Goal: Task Accomplishment & Management: Use online tool/utility

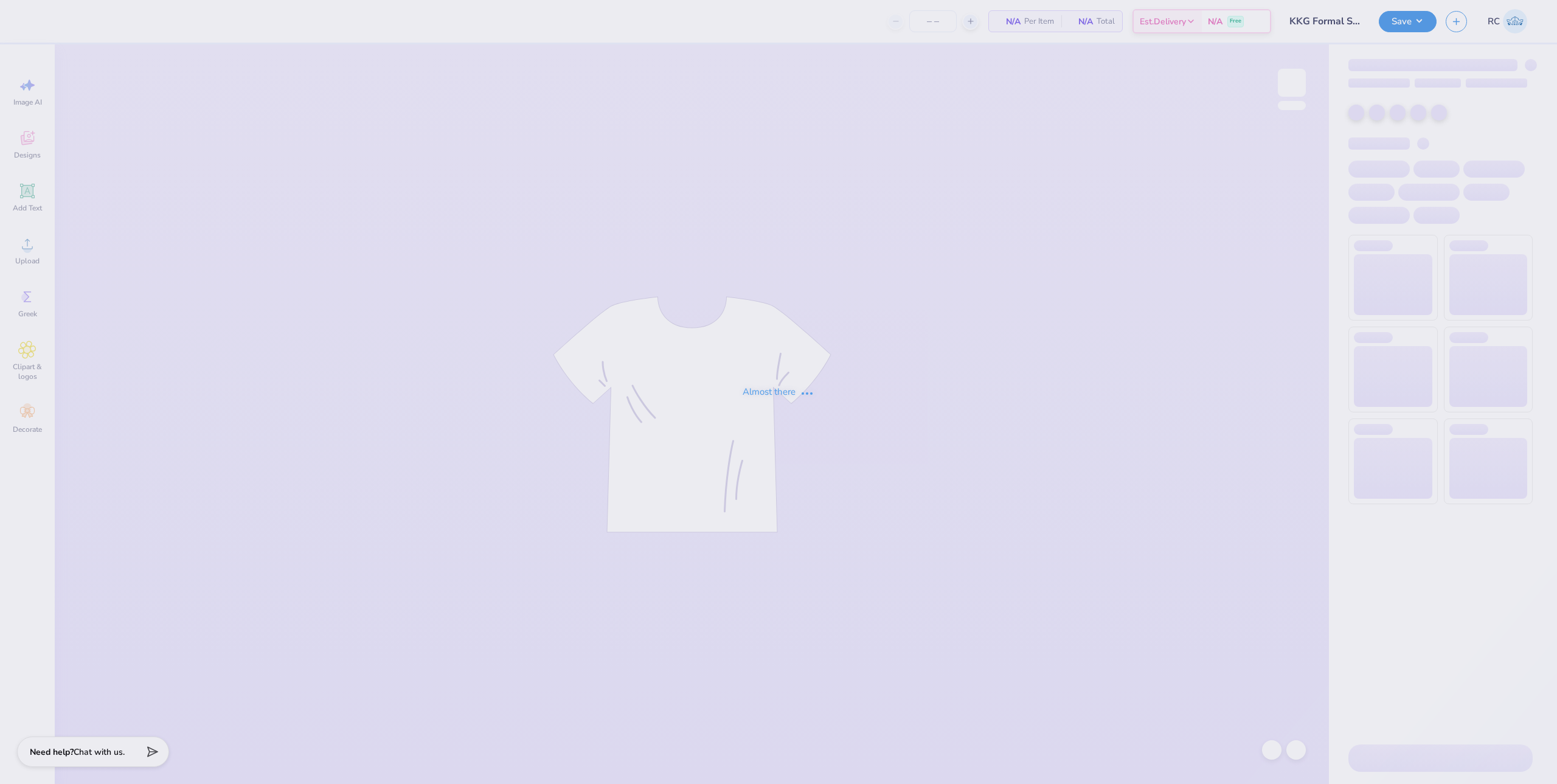
type input "20"
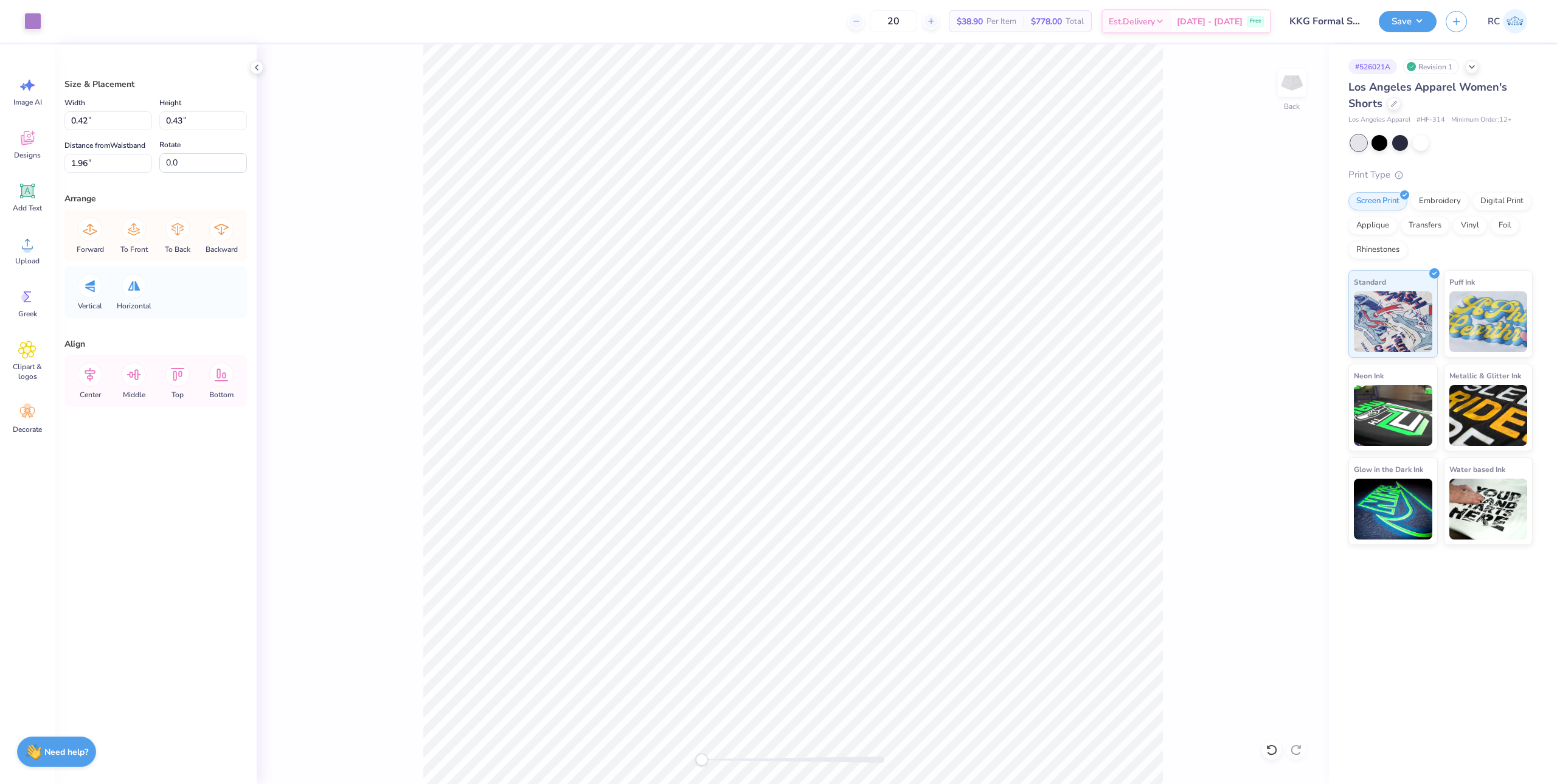
drag, startPoint x: 405, startPoint y: 360, endPoint x: 204, endPoint y: 11, distance: 402.7
click at [405, 359] on div "Back" at bounding box center [793, 414] width 1072 height 740
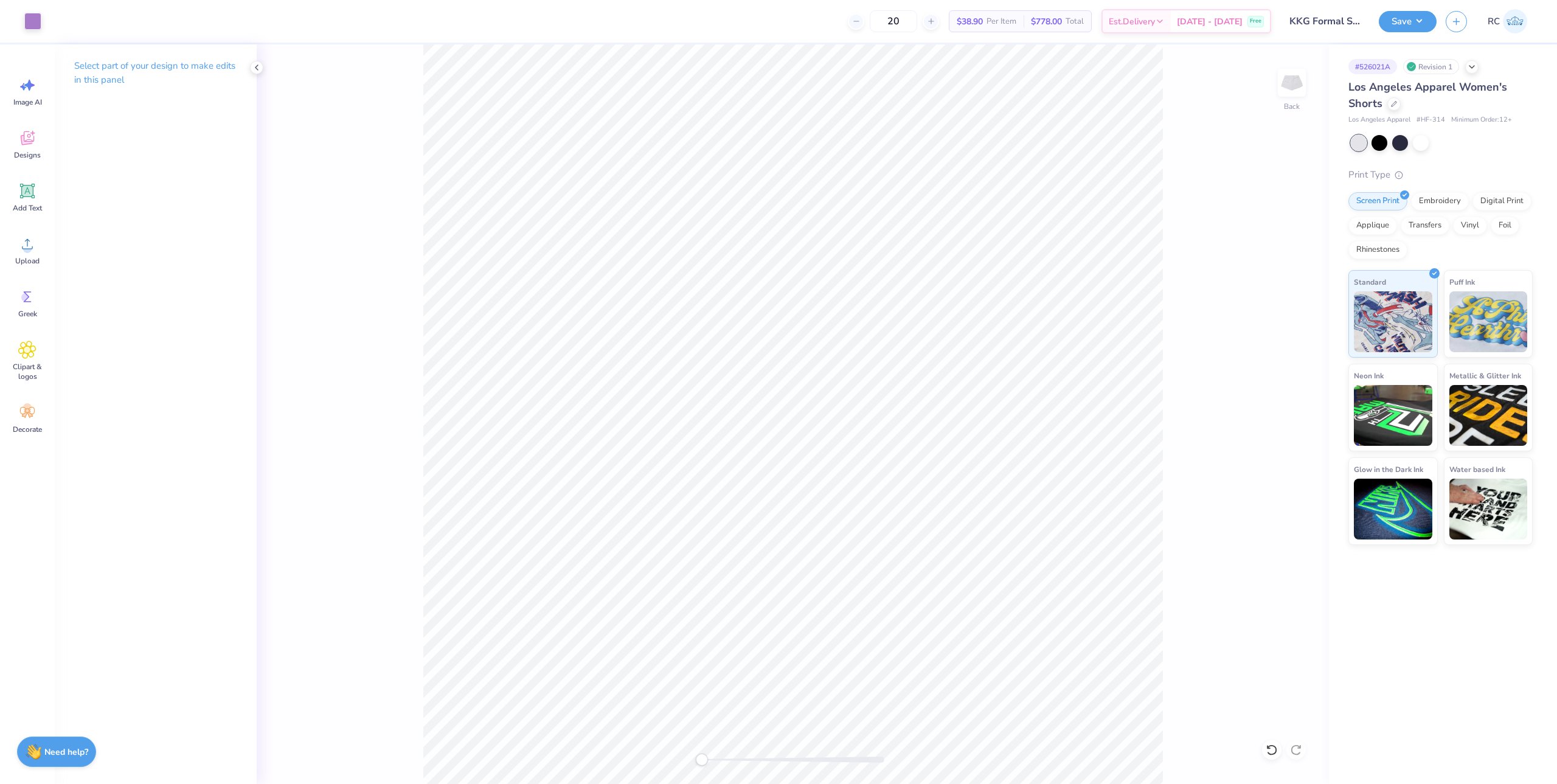
click at [412, 391] on div "Back" at bounding box center [793, 414] width 1072 height 740
drag, startPoint x: 407, startPoint y: 496, endPoint x: 395, endPoint y: 486, distance: 15.6
click at [407, 497] on div "Back" at bounding box center [793, 414] width 1072 height 740
click at [27, 244] on icon at bounding box center [27, 244] width 11 height 10
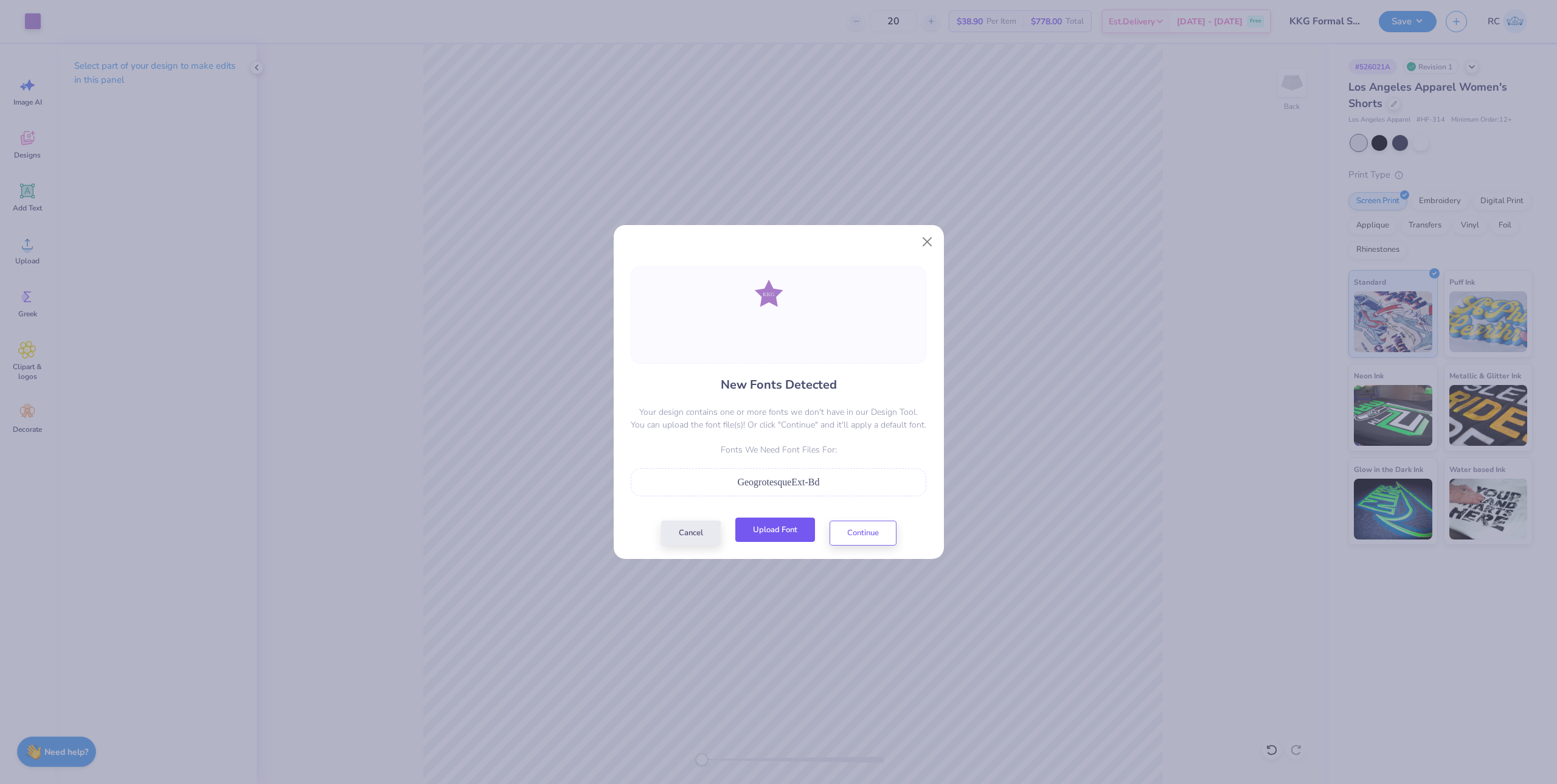
click at [812, 527] on button "Upload Font" at bounding box center [775, 530] width 79 height 25
click at [776, 529] on button "Upload Font" at bounding box center [775, 530] width 79 height 25
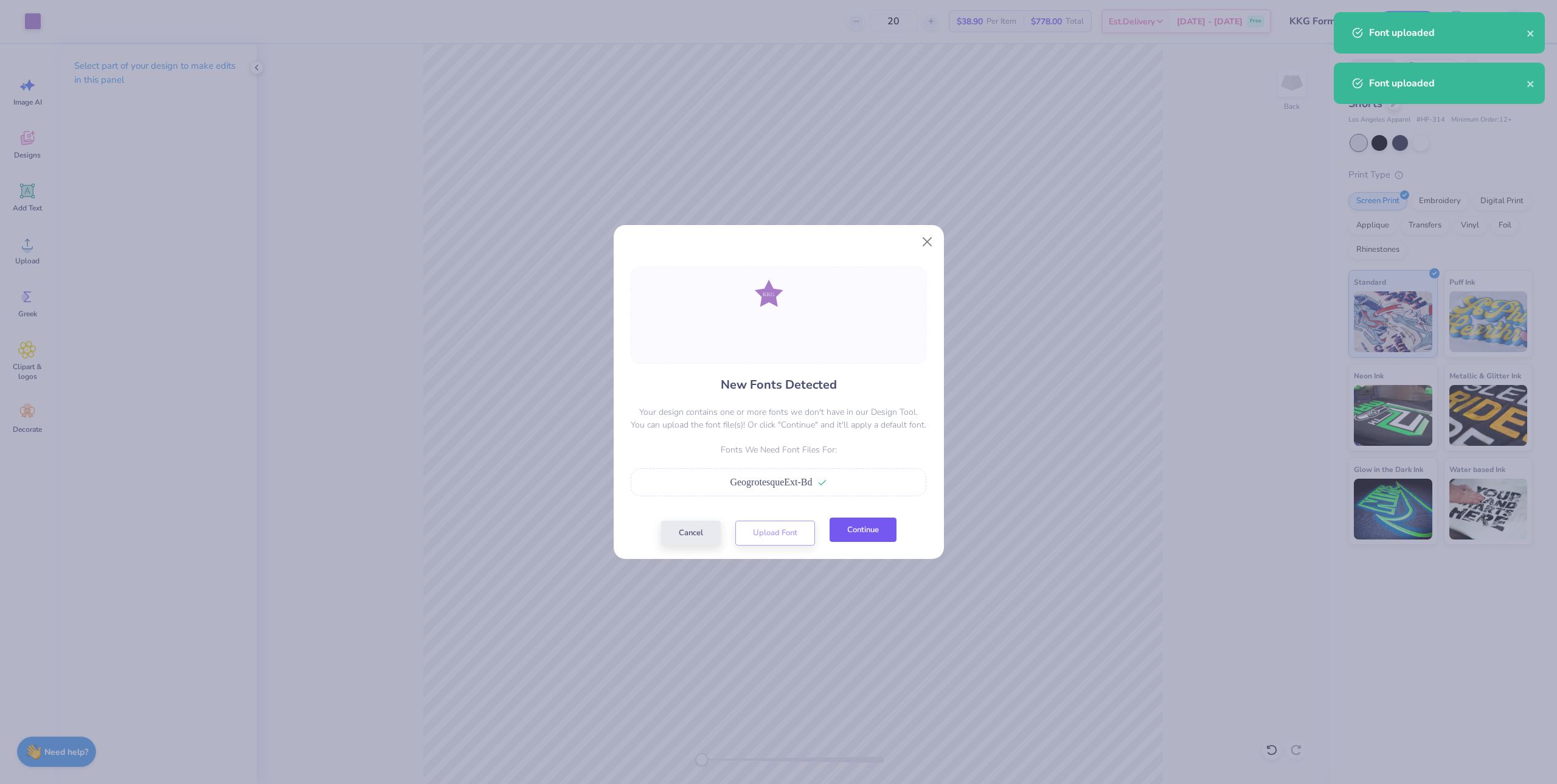
click at [852, 528] on button "Continue" at bounding box center [863, 530] width 67 height 25
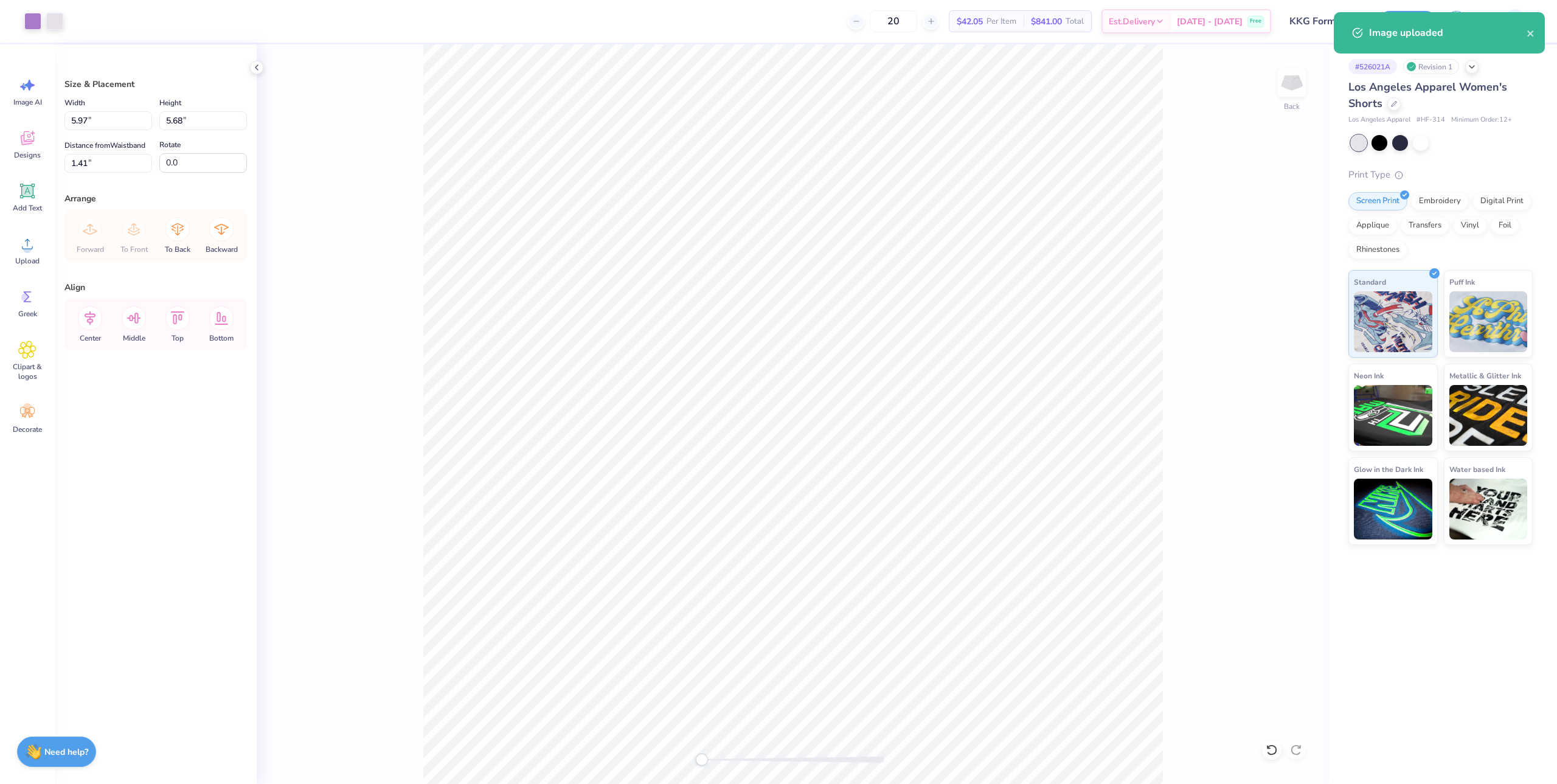
click at [115, 119] on div "New Fonts Detected Your design contains one or more fonts we don't have in our …" at bounding box center [778, 392] width 1557 height 784
click at [655, 681] on div "New Fonts Detected Your design contains one or more fonts we don't have in our …" at bounding box center [778, 392] width 1557 height 784
click at [667, 517] on div "New Fonts Detected Your design contains one or more fonts we don't have in our …" at bounding box center [779, 375] width 331 height 292
click at [653, 487] on div "New Fonts Detected Your design contains one or more fonts we don't have in our …" at bounding box center [778, 376] width 303 height 264
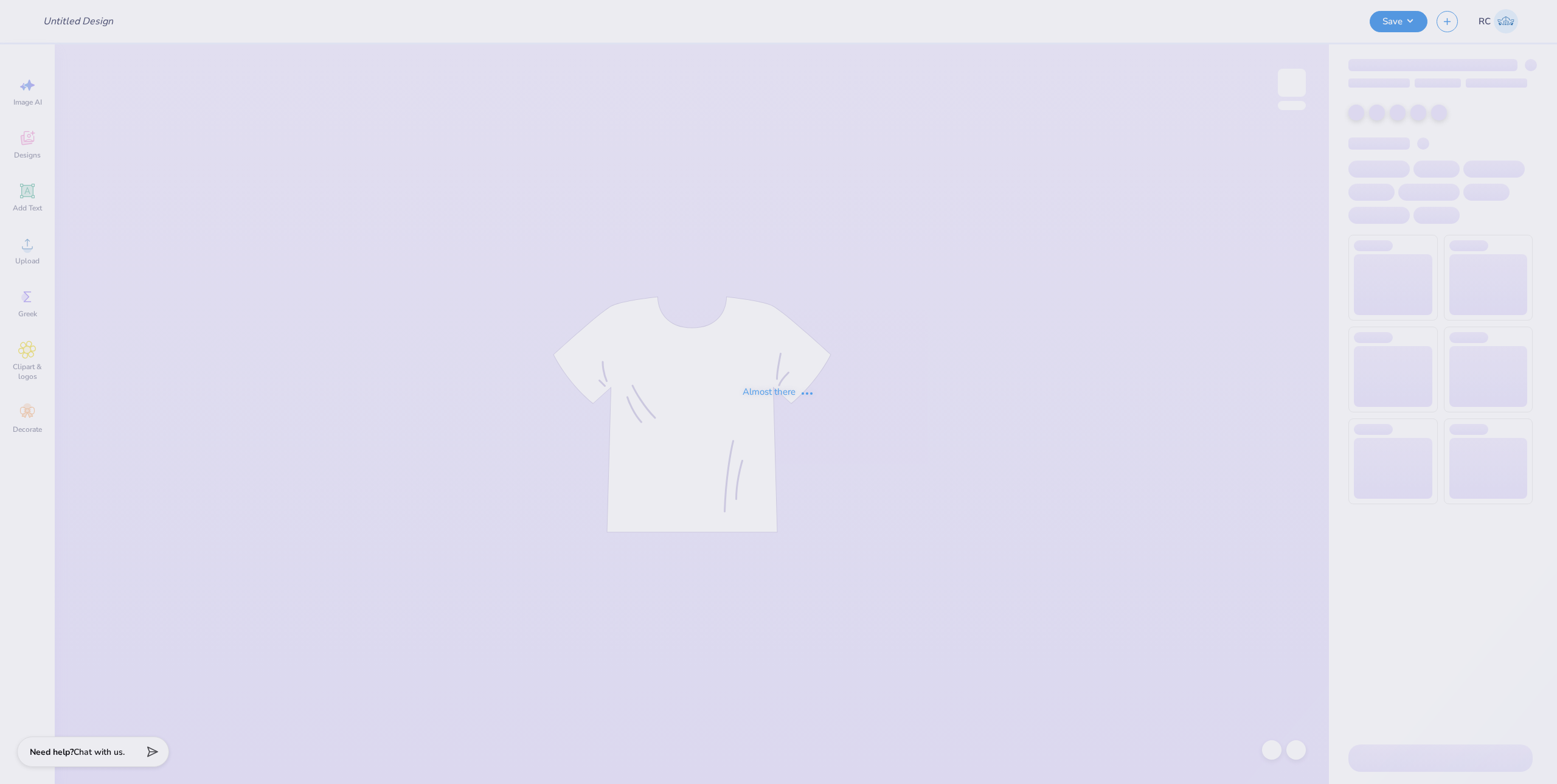
type input "KKG Formal Shorts"
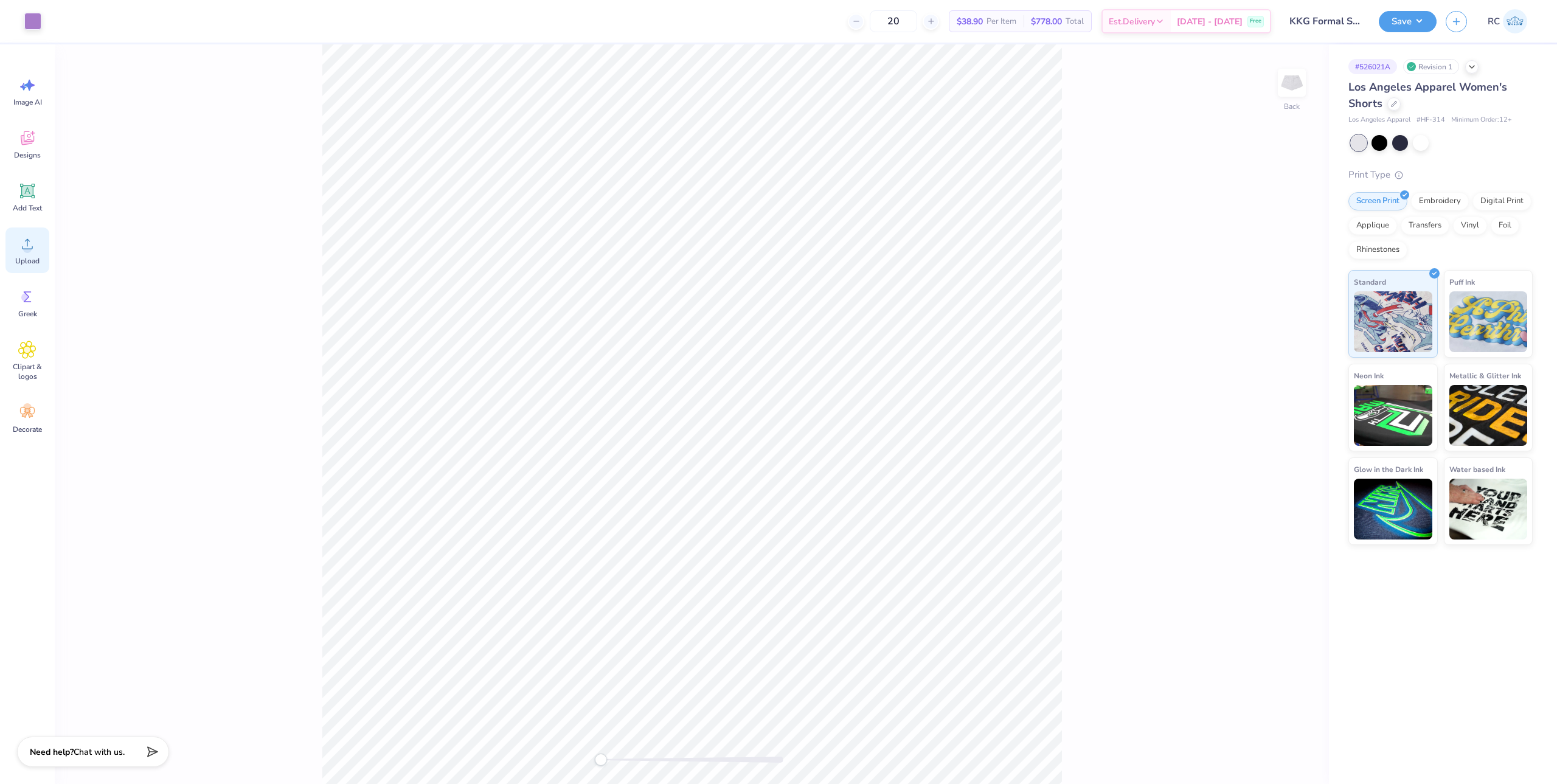
click at [26, 253] on div "Upload" at bounding box center [27, 250] width 43 height 45
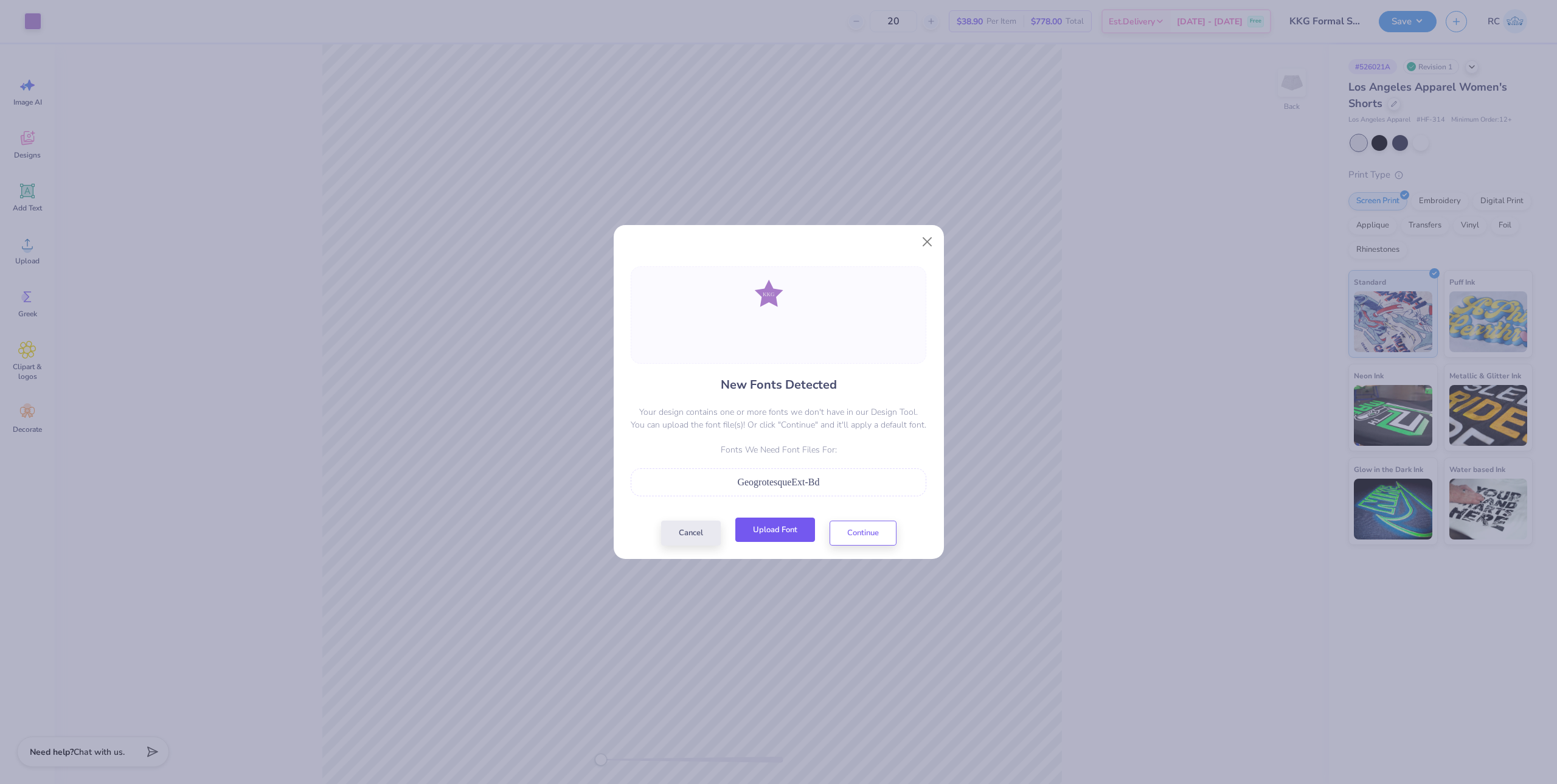
click at [789, 537] on button "Upload Font" at bounding box center [775, 530] width 79 height 25
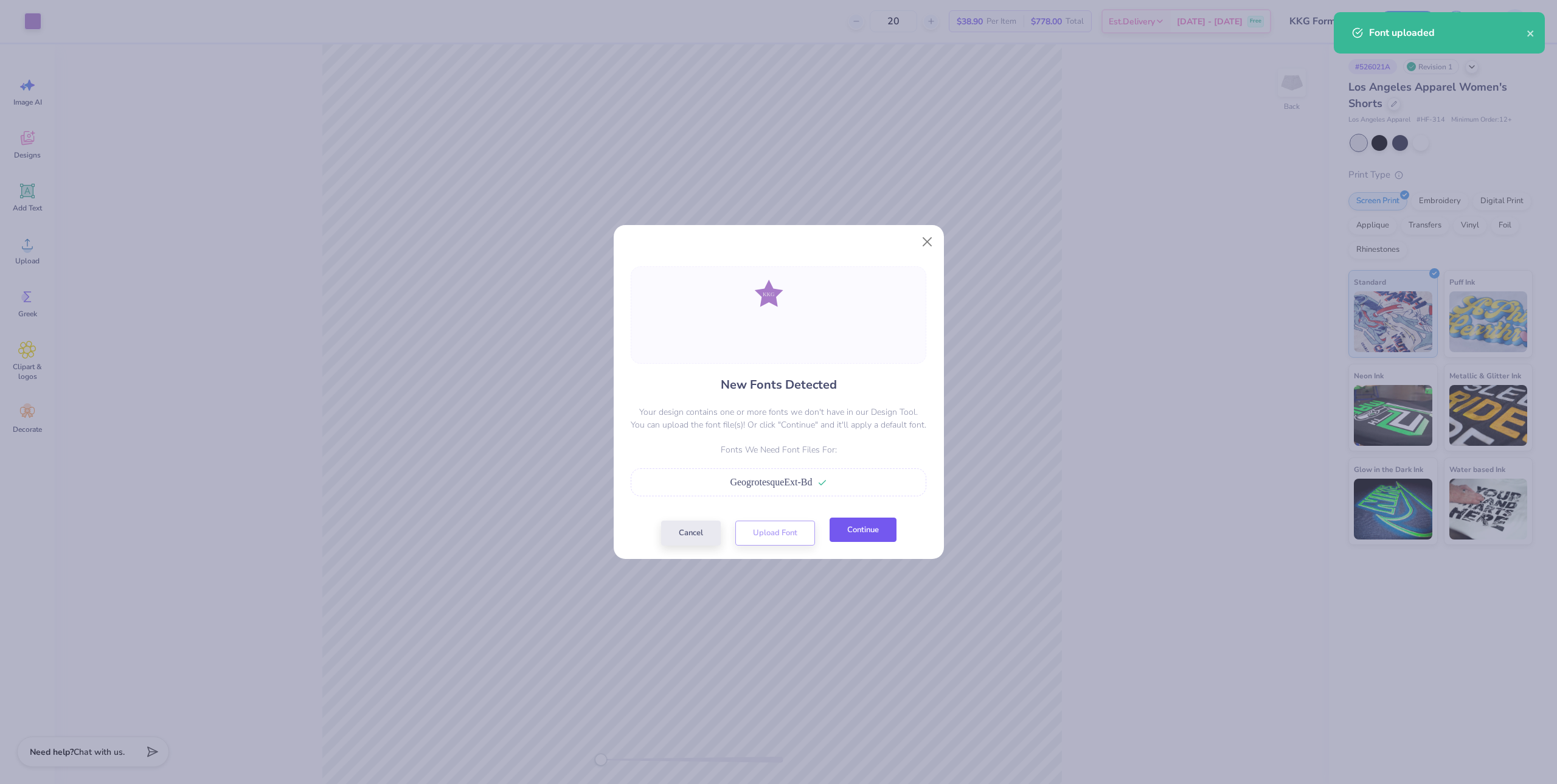
click at [855, 537] on button "Continue" at bounding box center [863, 530] width 67 height 25
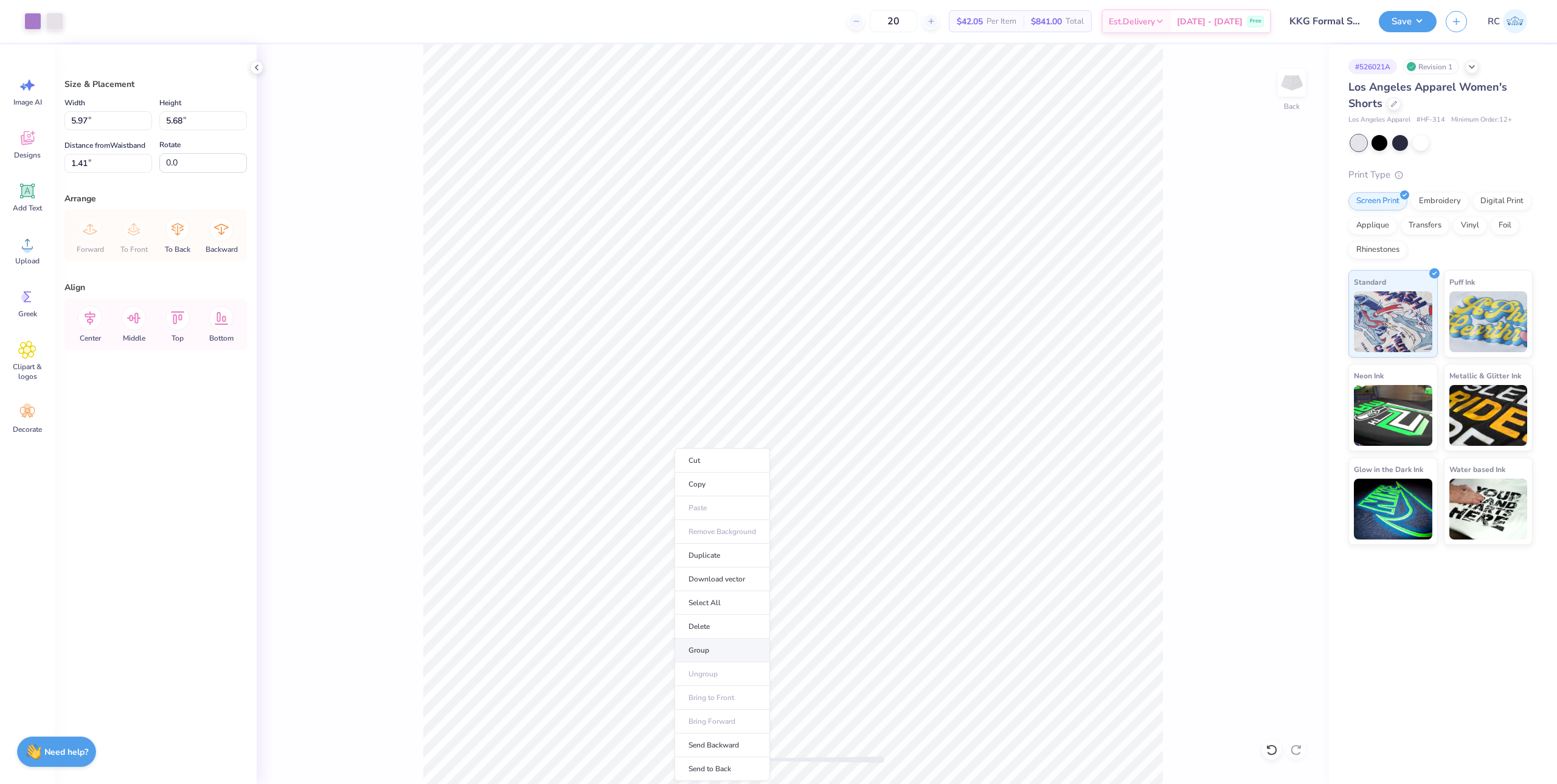
click at [709, 652] on li "Group" at bounding box center [722, 650] width 95 height 24
click at [111, 128] on input "5.97" at bounding box center [108, 121] width 88 height 19
type input "4.50"
type input "4.28"
type input "2.11"
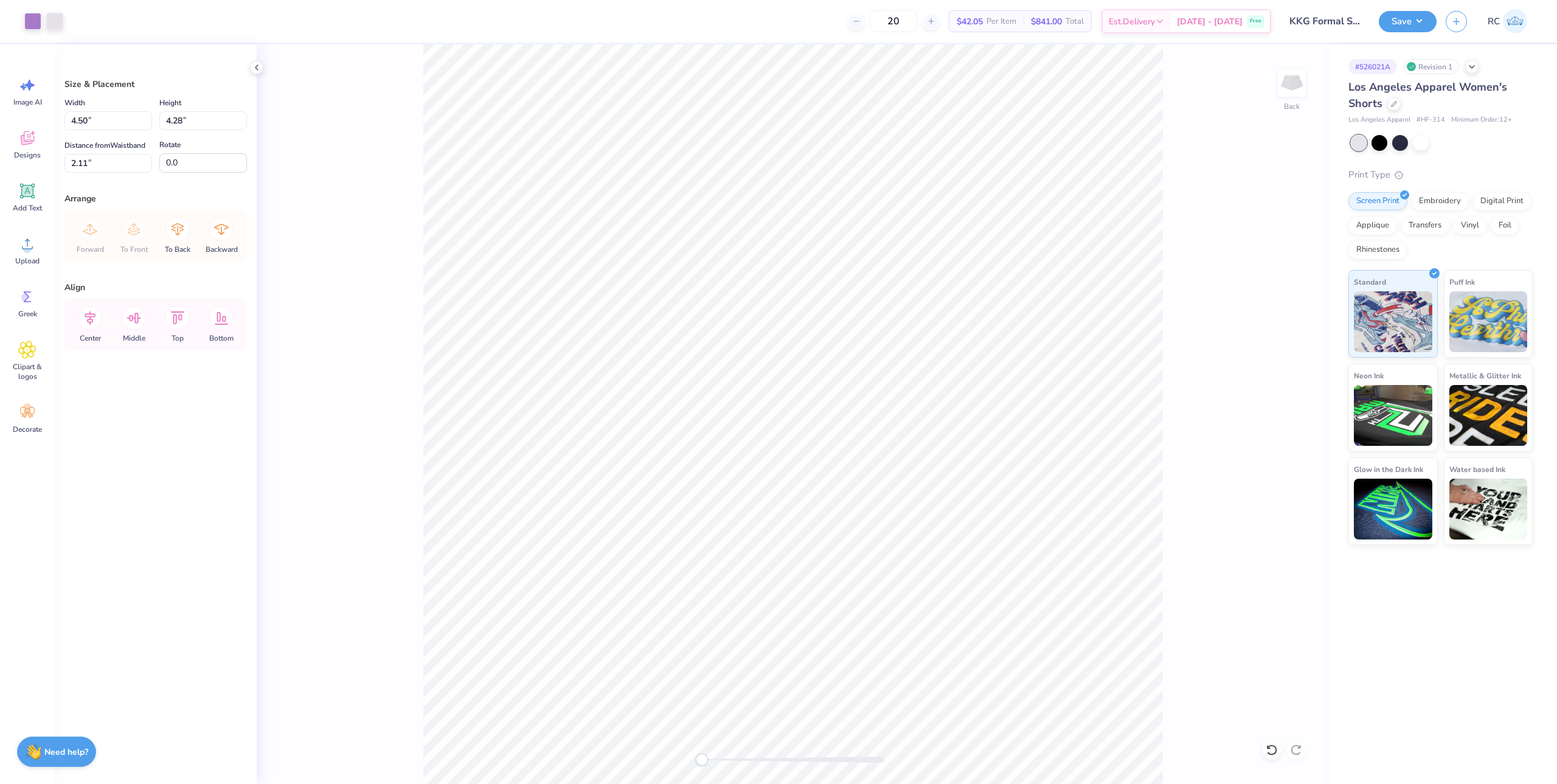
type input "0.50"
click at [105, 124] on input "4.50" at bounding box center [108, 121] width 88 height 19
type input "3.50"
type input "3.33"
type input "0.98"
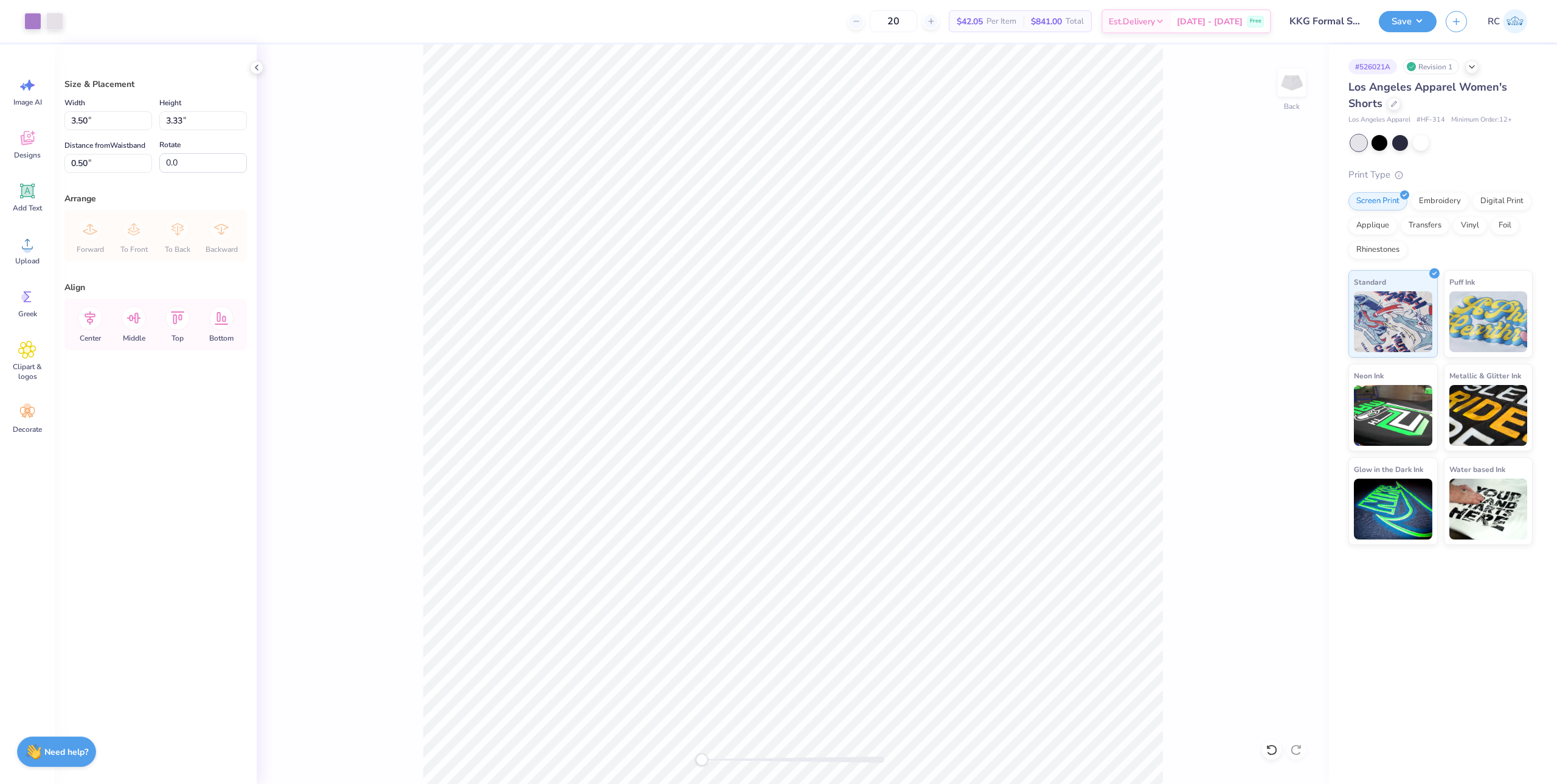
click at [376, 409] on div "Back" at bounding box center [793, 414] width 1072 height 740
click at [1414, 25] on button "Save" at bounding box center [1407, 20] width 58 height 22
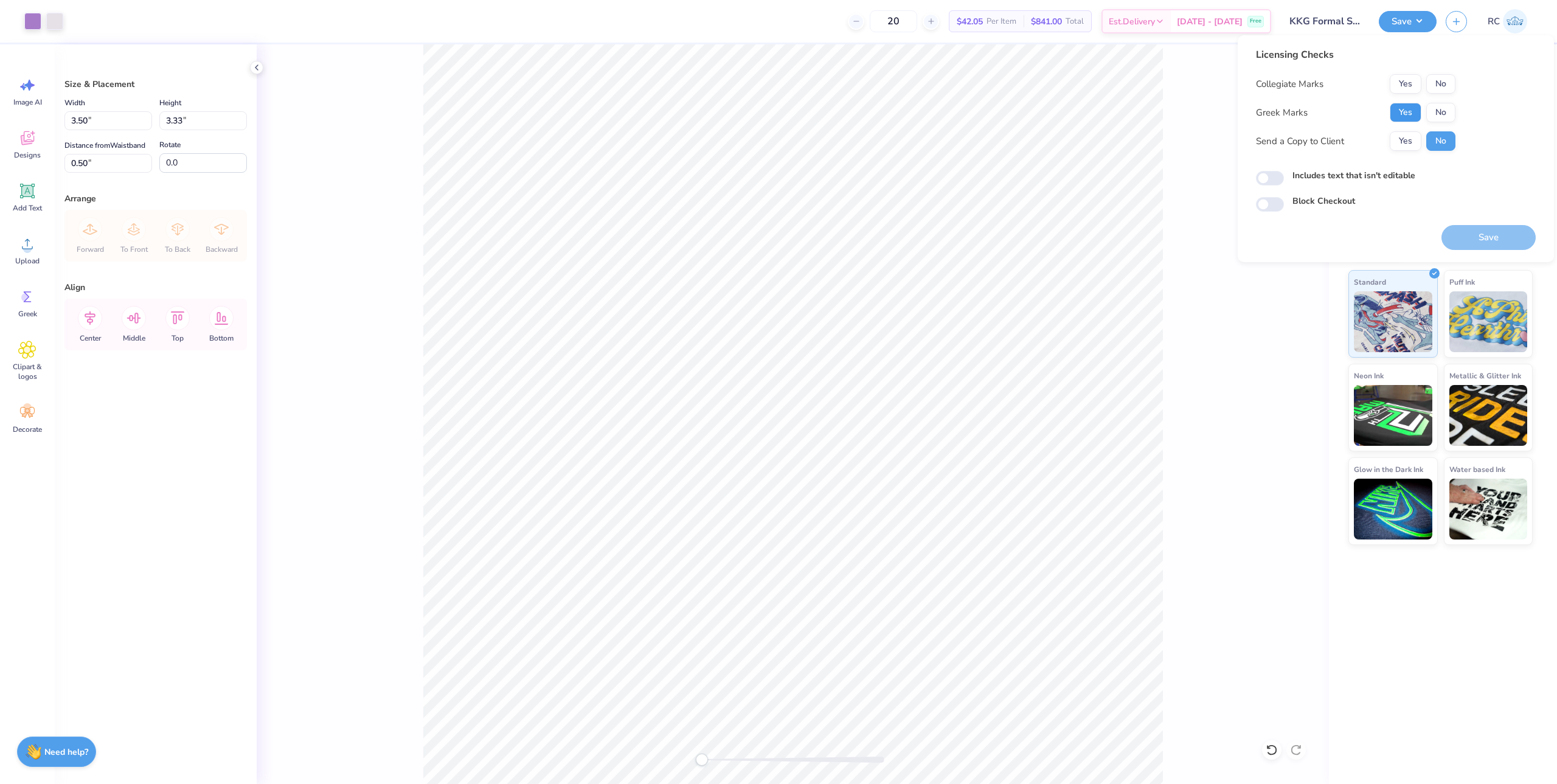
click at [1403, 116] on button "Yes" at bounding box center [1405, 112] width 31 height 20
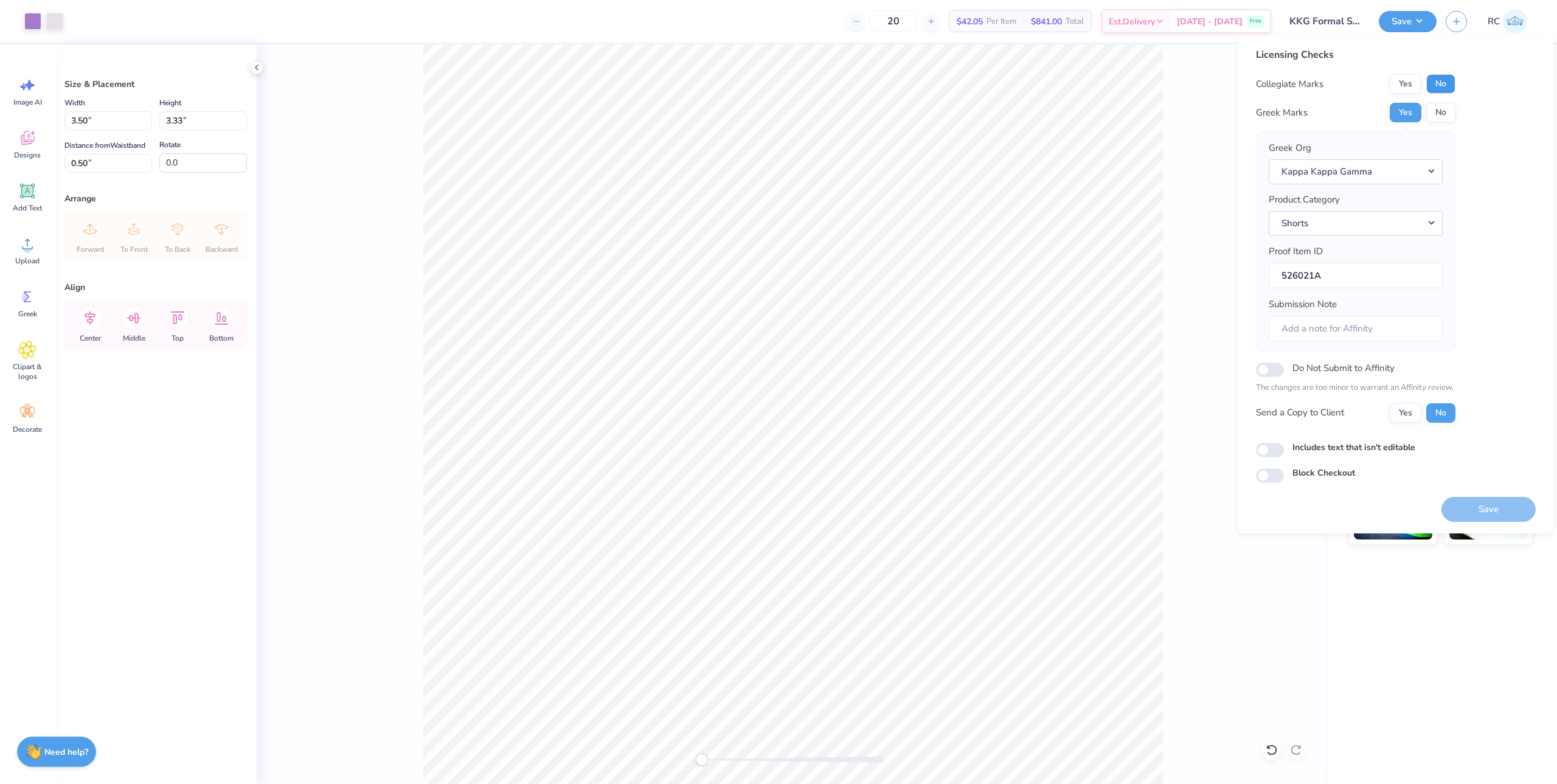
click at [1439, 84] on button "No" at bounding box center [1441, 84] width 29 height 20
click at [1402, 414] on button "Yes" at bounding box center [1405, 413] width 31 height 20
click at [1273, 453] on input "Includes text that isn't editable" at bounding box center [1270, 450] width 28 height 14
click at [1276, 452] on input "Includes text that isn't editable" at bounding box center [1270, 450] width 28 height 14
checkbox input "false"
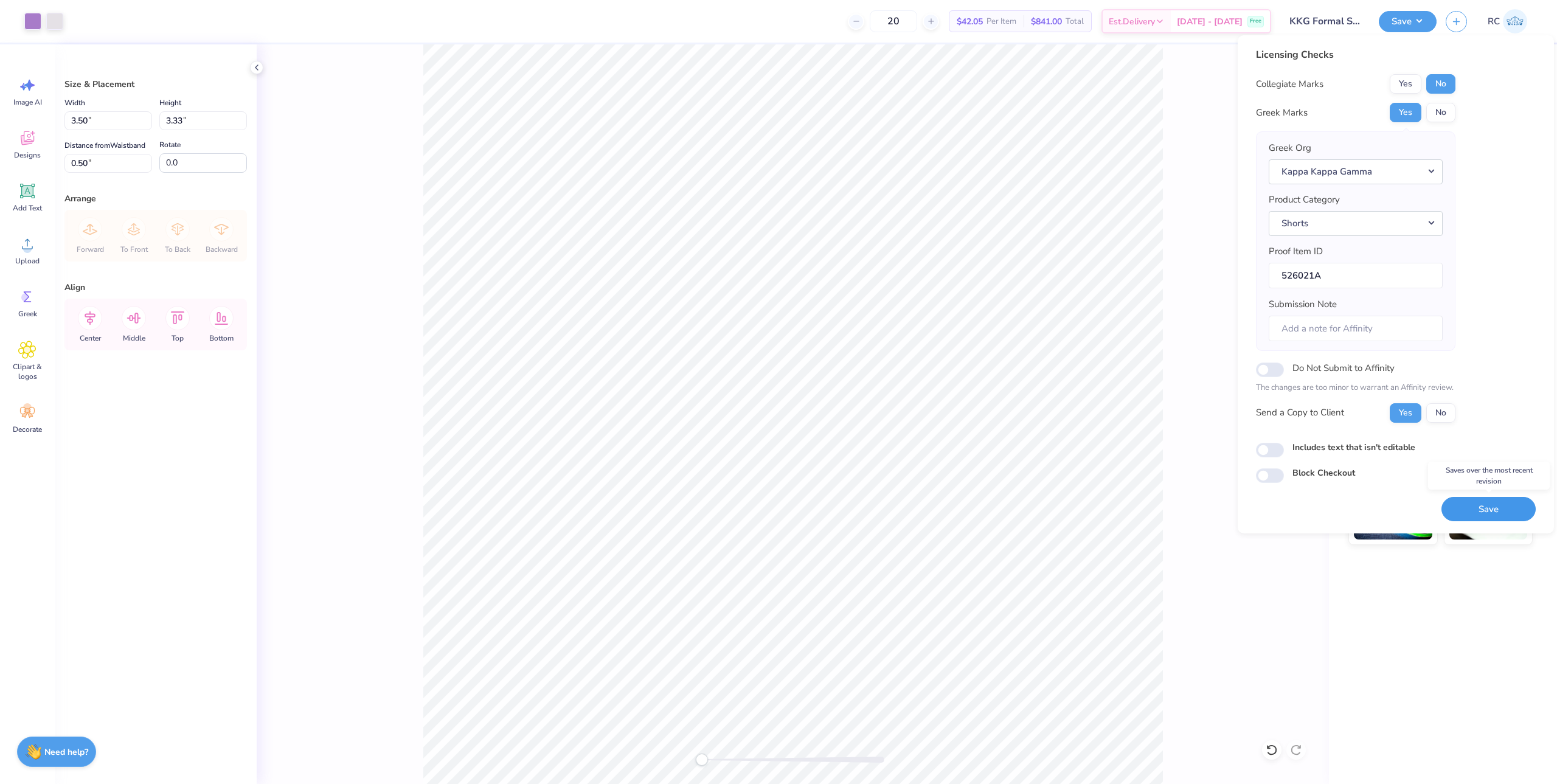
click at [1483, 504] on button "Save" at bounding box center [1489, 509] width 94 height 25
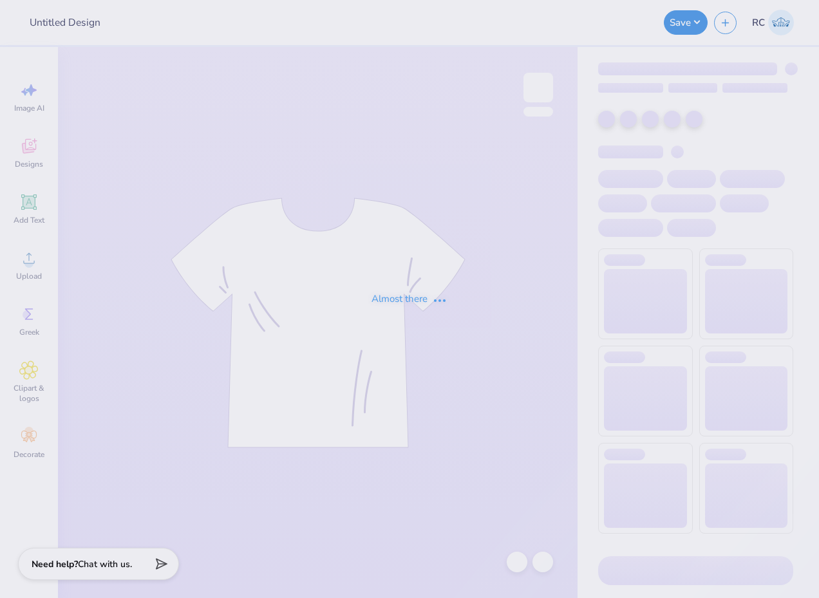
type input "alpfa member shirts"
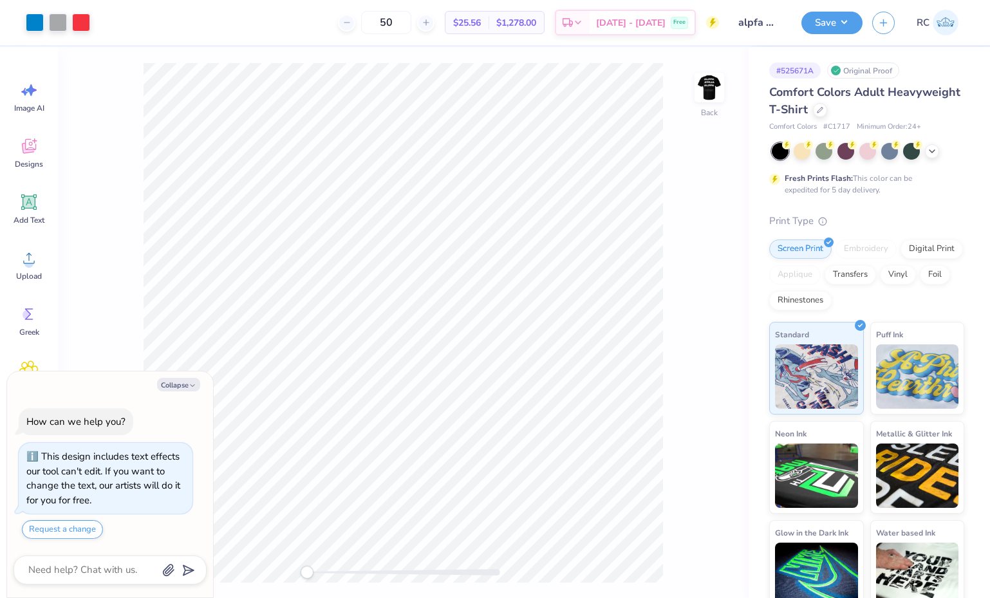
type textarea "x"
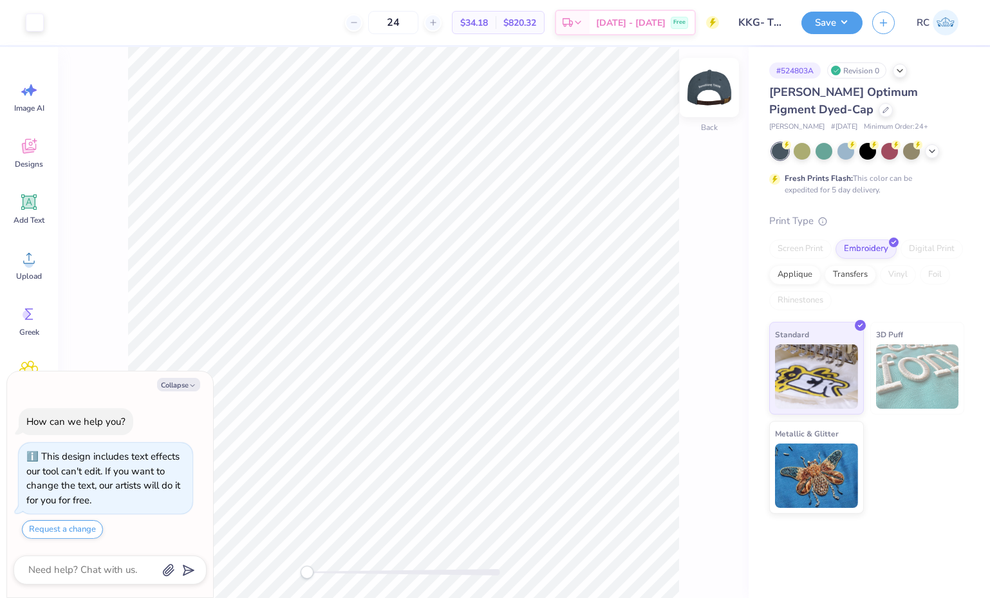
click at [703, 84] on img at bounding box center [710, 88] width 52 height 52
click at [108, 201] on div "Front" at bounding box center [403, 322] width 691 height 551
click at [35, 260] on icon at bounding box center [28, 258] width 19 height 19
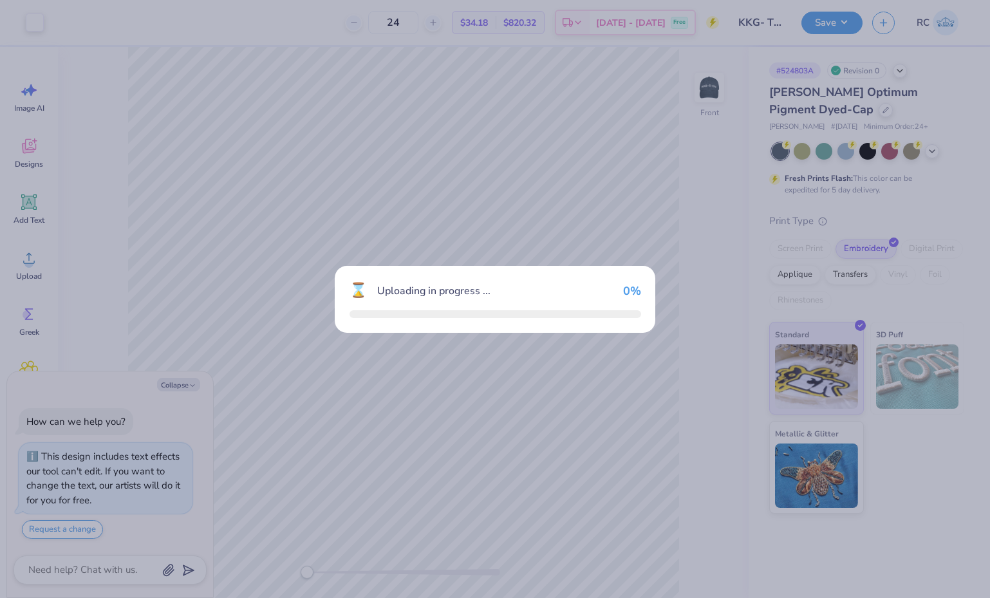
type textarea "x"
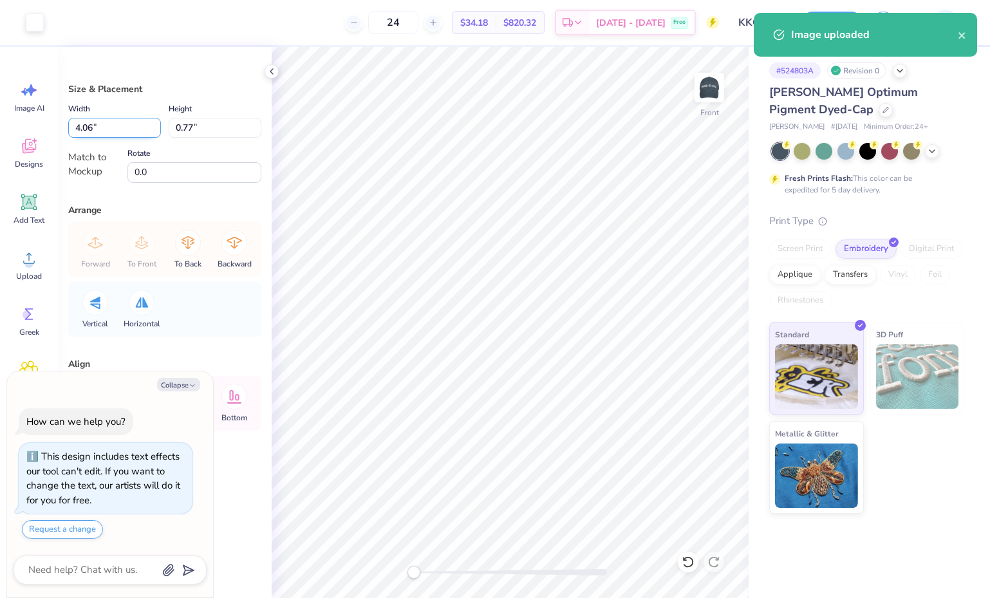
click at [106, 128] on input "4.06" at bounding box center [114, 128] width 93 height 20
type input "4"
type textarea "x"
type input "4.00"
type input "0.76"
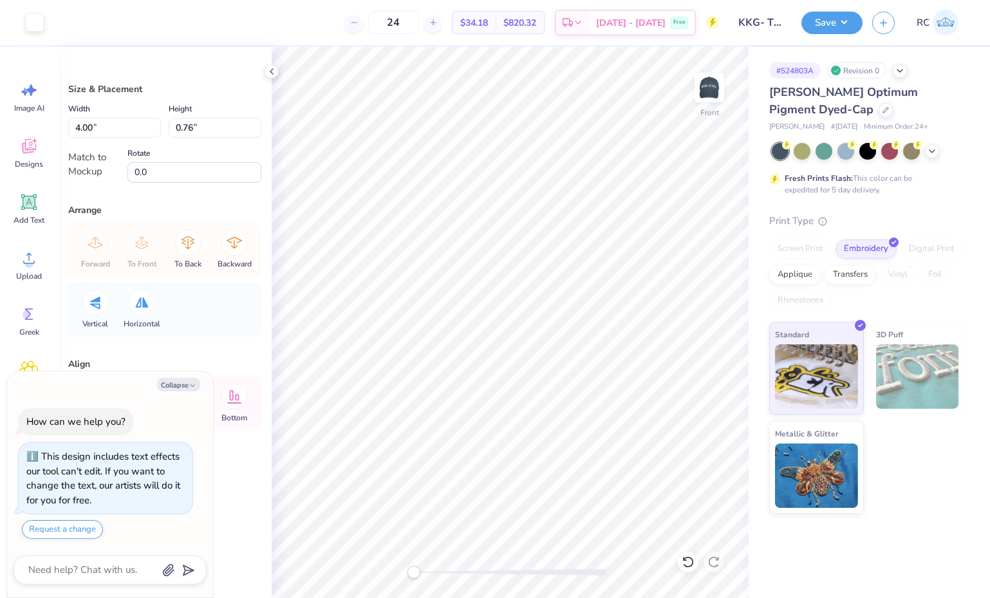
type textarea "x"
type input "6.00"
type input "1.15"
click at [113, 124] on input "6.00" at bounding box center [114, 128] width 93 height 20
type input "4"
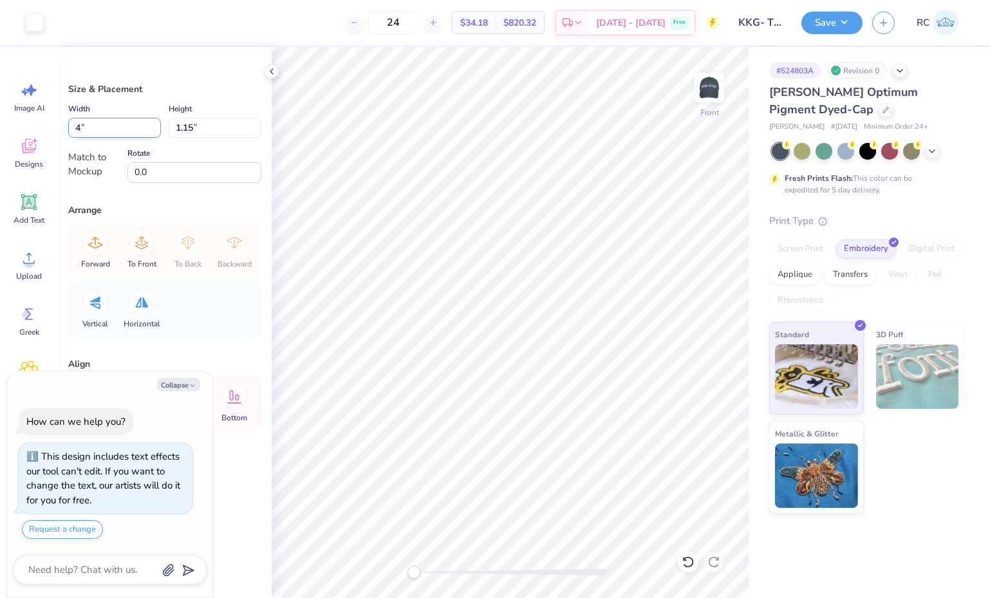
type textarea "x"
type input "4.00"
type input "0.76"
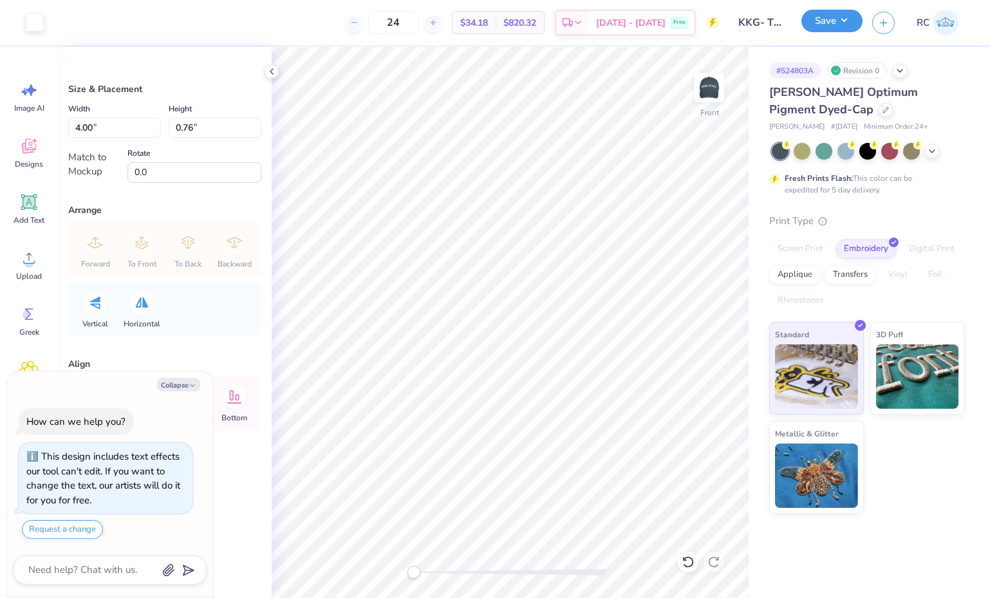
click at [818, 23] on button "Save" at bounding box center [832, 21] width 61 height 23
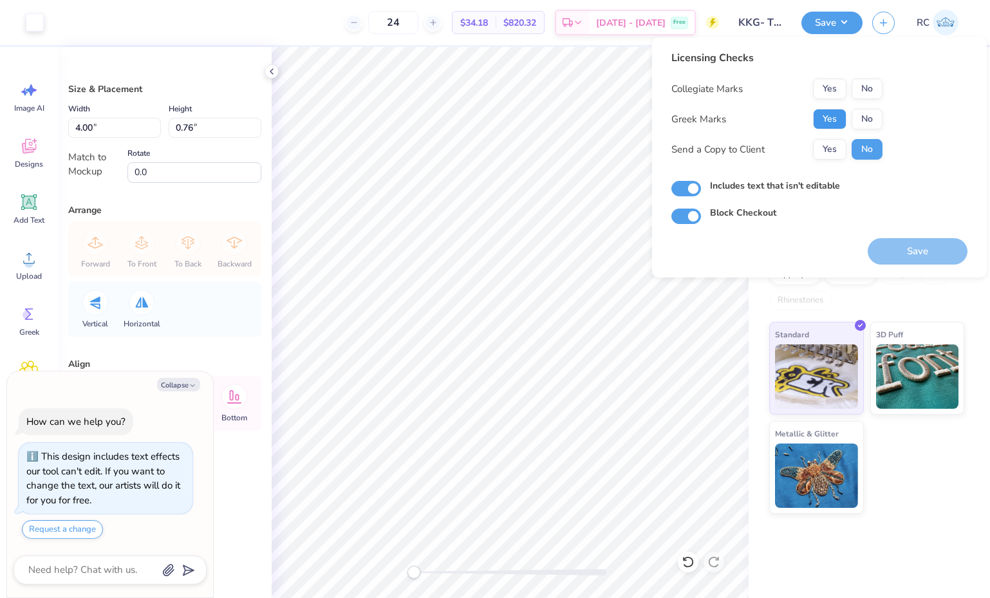
click at [818, 124] on button "Yes" at bounding box center [829, 119] width 33 height 21
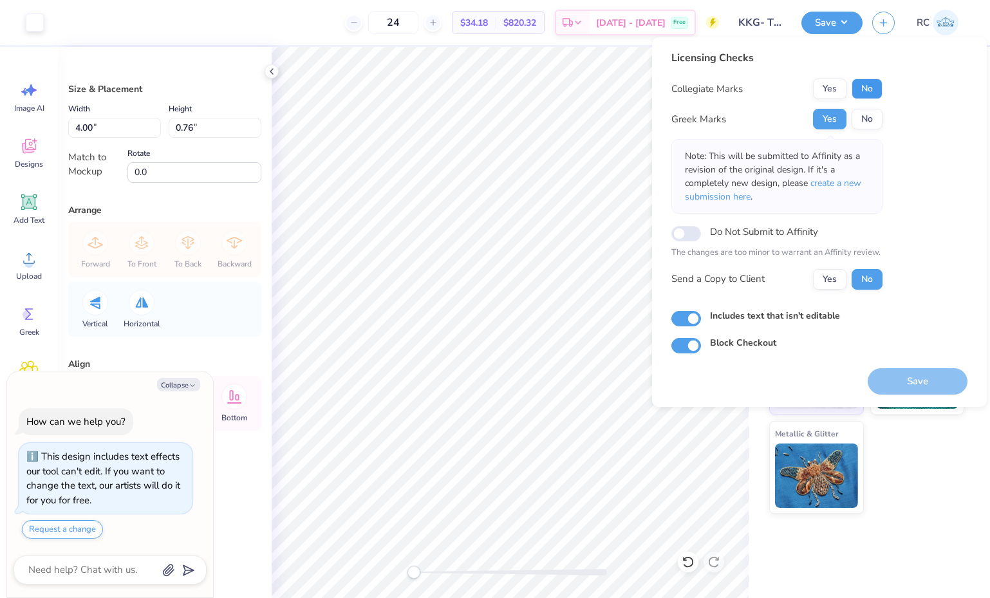
click at [818, 91] on button "No" at bounding box center [867, 89] width 31 height 21
click at [818, 283] on button "Yes" at bounding box center [829, 279] width 33 height 21
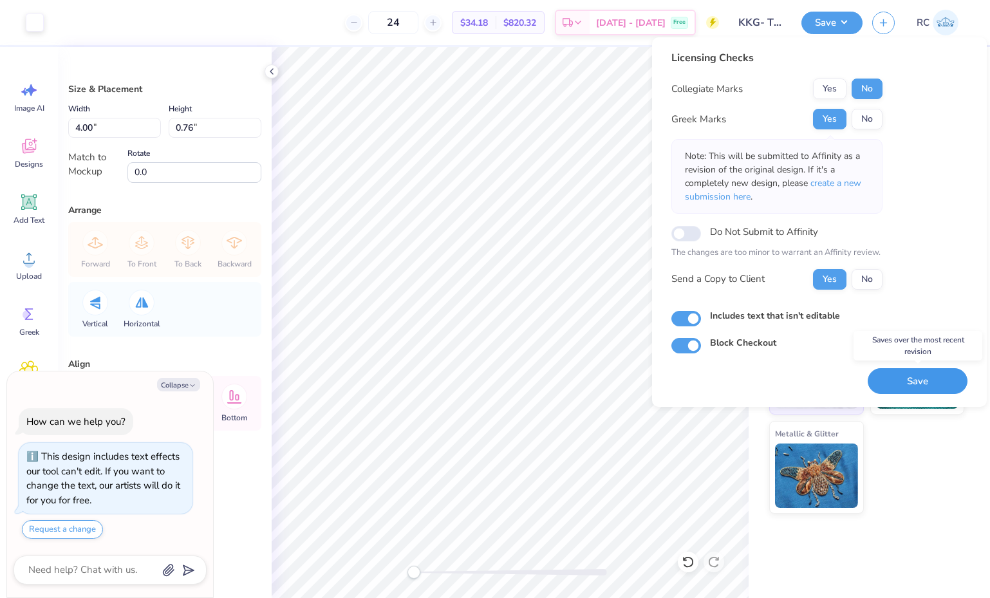
click at [818, 381] on button "Save" at bounding box center [918, 381] width 100 height 26
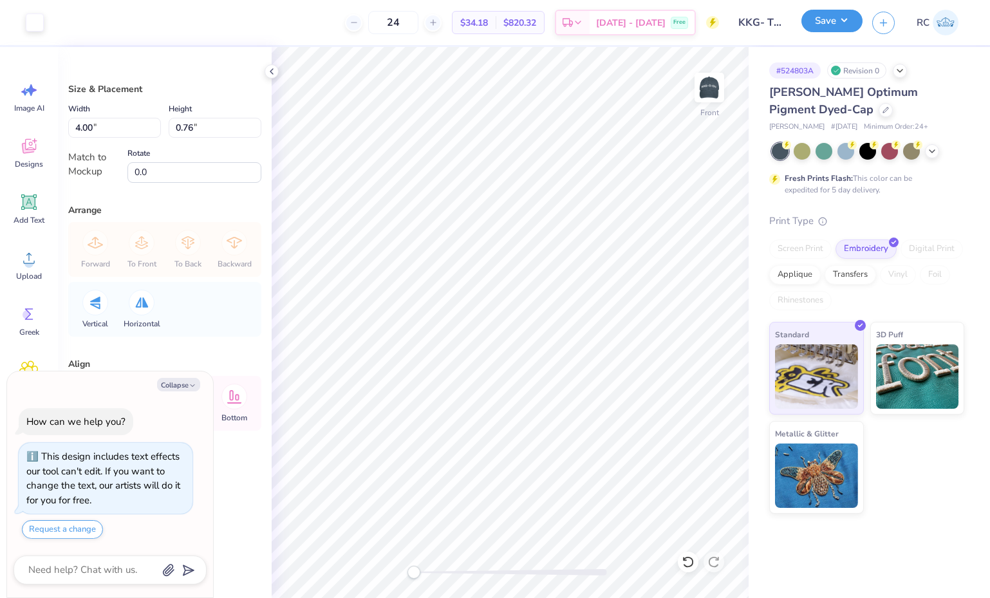
click at [818, 23] on button "Save" at bounding box center [832, 21] width 61 height 23
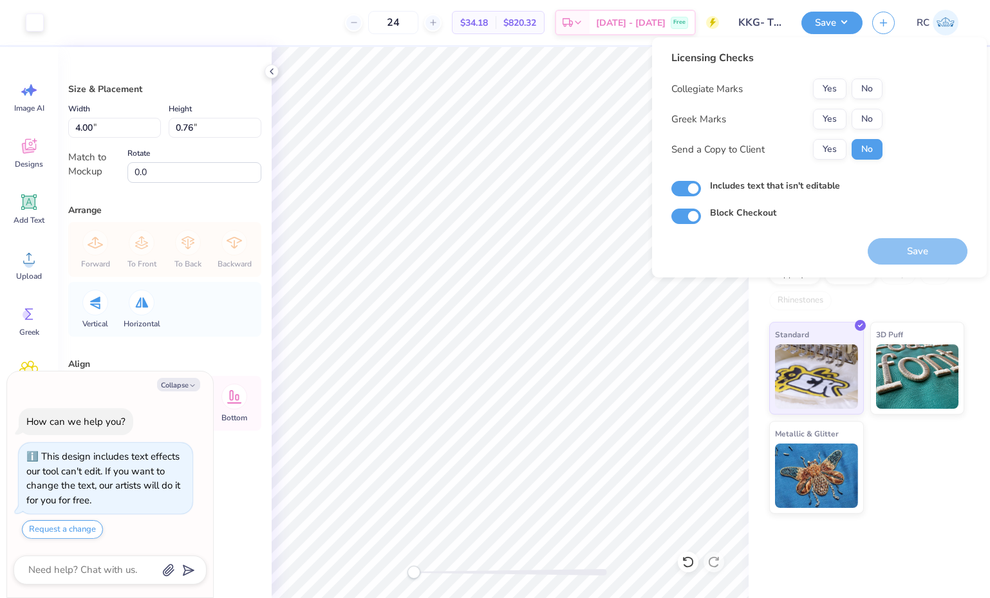
click at [812, 258] on div "Licensing Checks Collegiate Marks Yes No Greek Marks Yes No Send a Copy to Clie…" at bounding box center [819, 157] width 296 height 214
click at [818, 122] on button "Yes" at bounding box center [829, 119] width 33 height 21
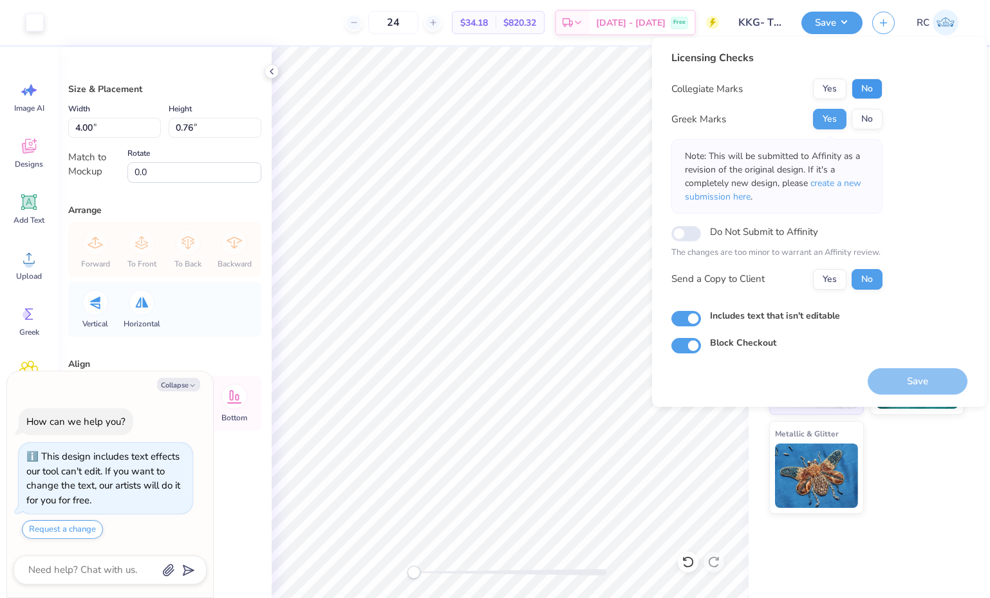
click at [818, 87] on button "No" at bounding box center [867, 89] width 31 height 21
click at [818, 381] on button "Save" at bounding box center [918, 381] width 100 height 26
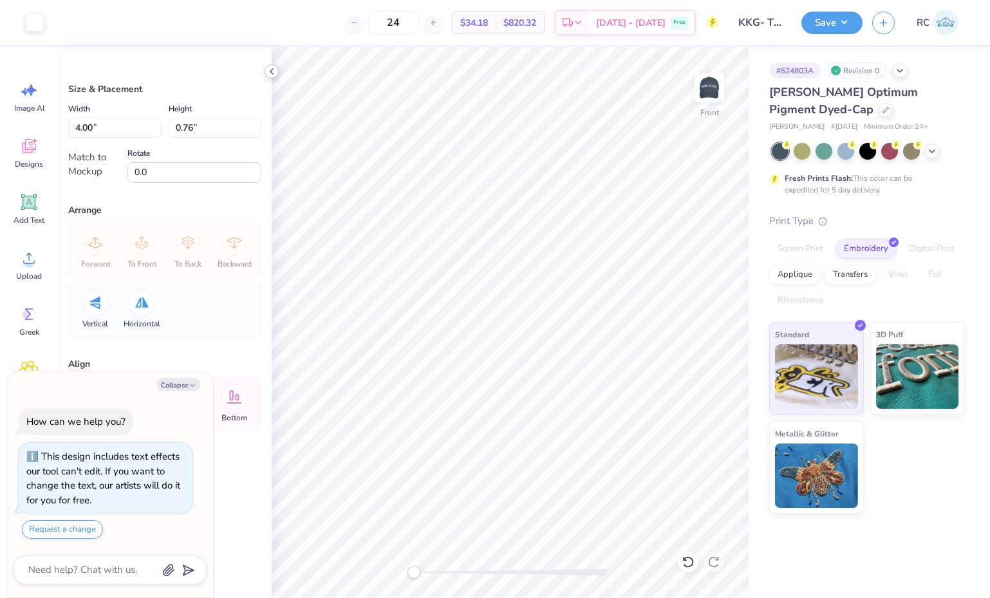
click at [273, 68] on icon at bounding box center [272, 71] width 10 height 10
type textarea "x"
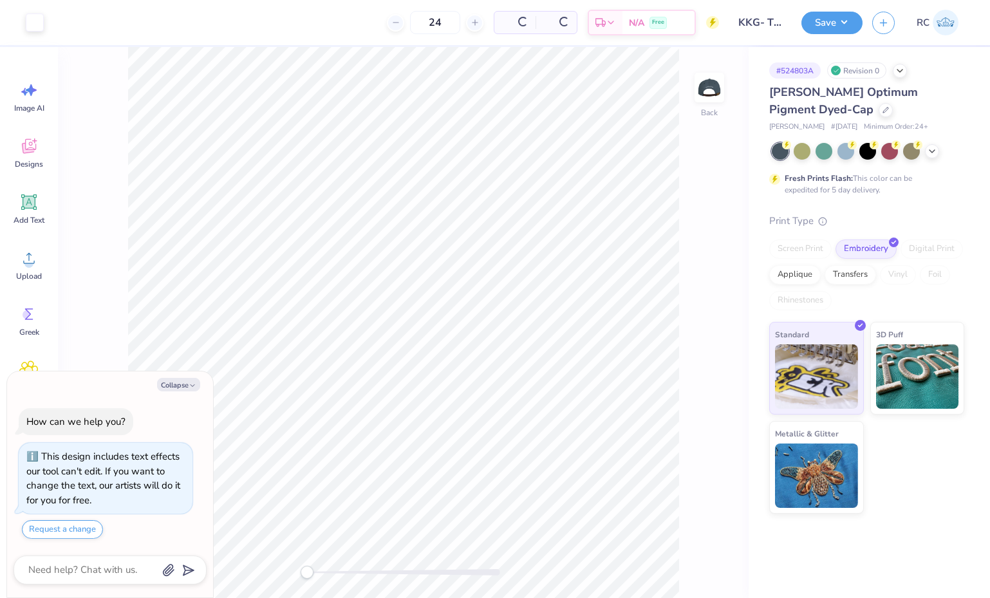
type textarea "x"
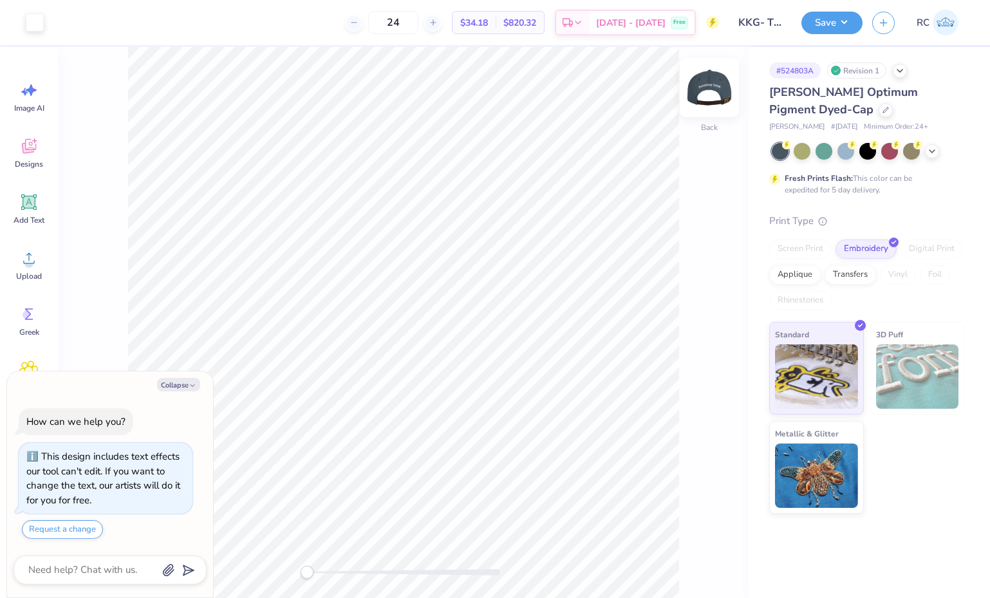
click at [713, 97] on img at bounding box center [710, 88] width 52 height 52
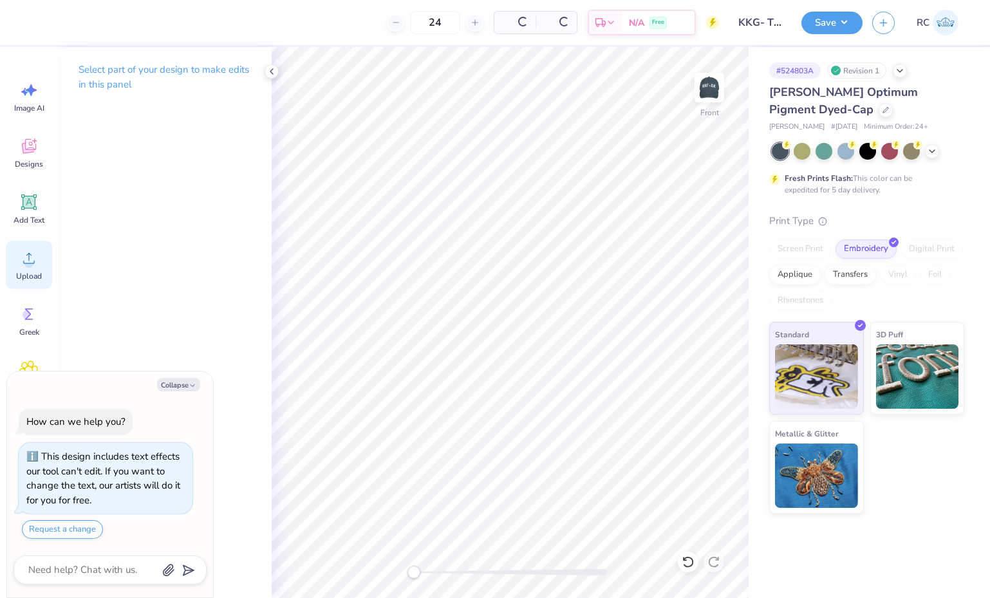
click at [43, 265] on div "Upload" at bounding box center [29, 265] width 46 height 48
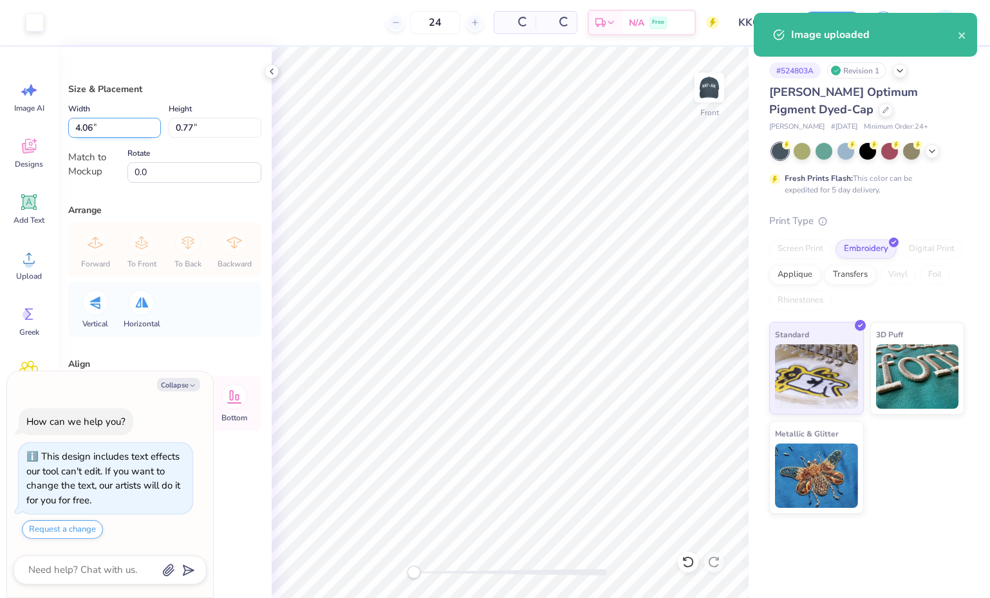
type textarea "x"
click at [113, 133] on input "4.06" at bounding box center [114, 128] width 93 height 20
type input "4"
type textarea "x"
type input "4.00"
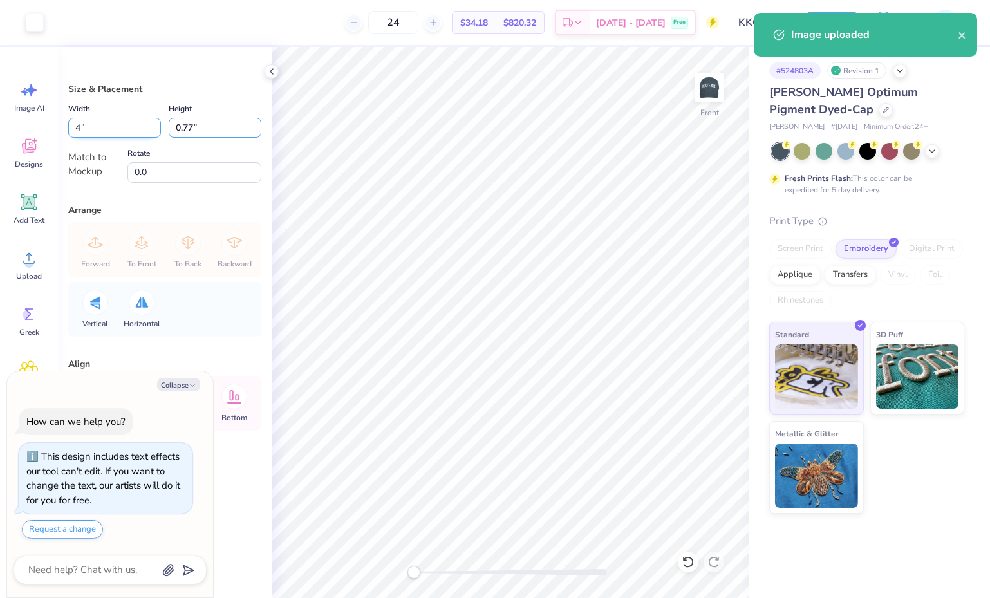
type input "0.76"
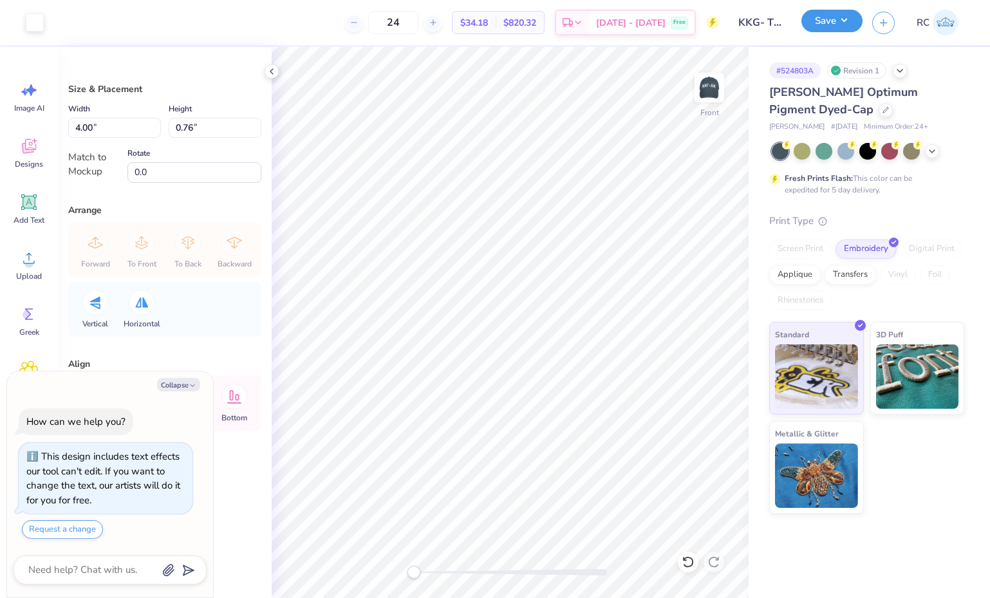
click at [839, 23] on button "Save" at bounding box center [832, 21] width 61 height 23
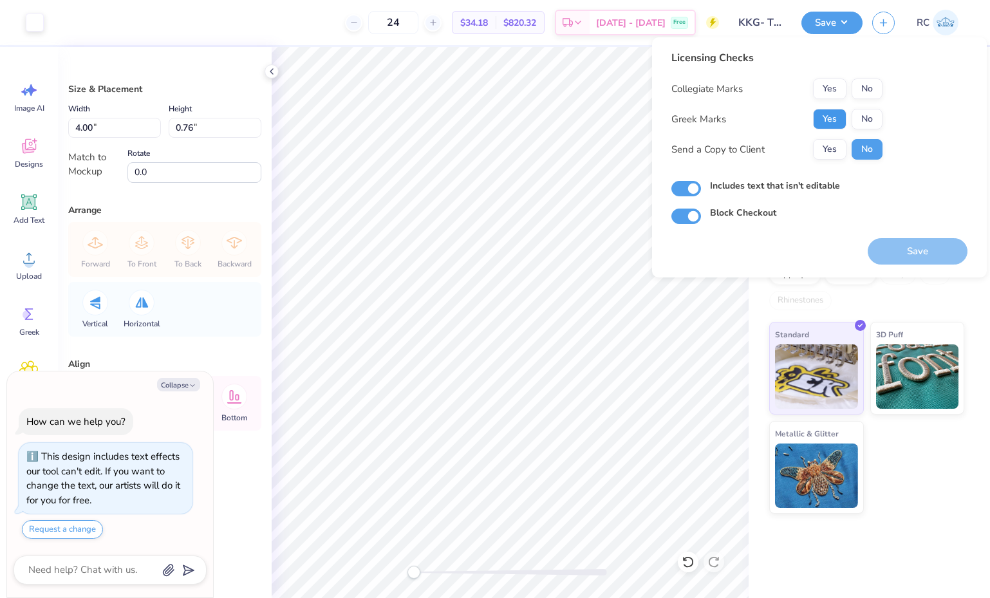
click at [817, 124] on button "Yes" at bounding box center [829, 119] width 33 height 21
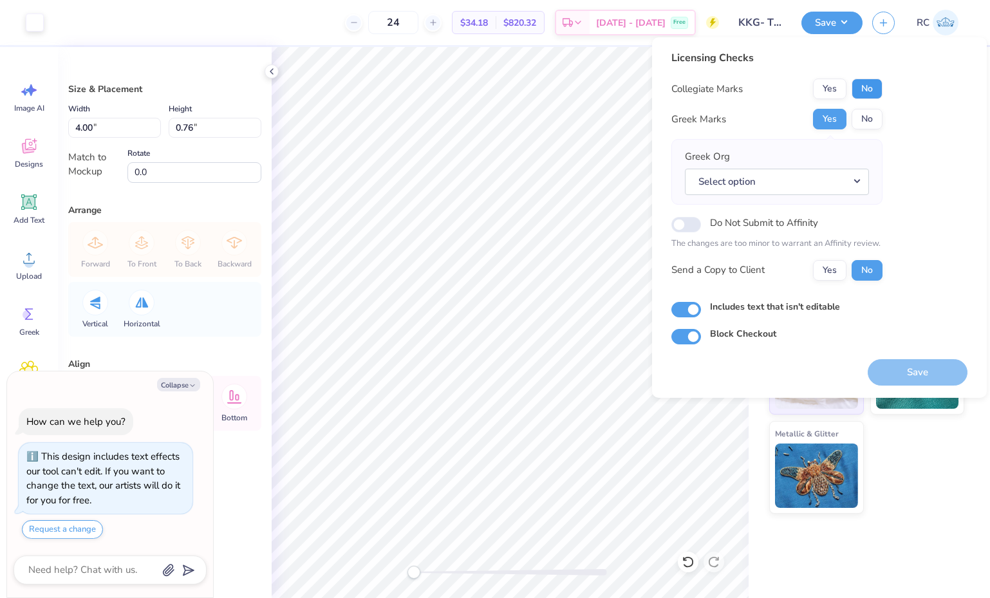
click at [865, 89] on button "No" at bounding box center [867, 89] width 31 height 21
drag, startPoint x: 765, startPoint y: 186, endPoint x: 802, endPoint y: 176, distance: 38.1
click at [765, 186] on button "Select option" at bounding box center [777, 182] width 184 height 26
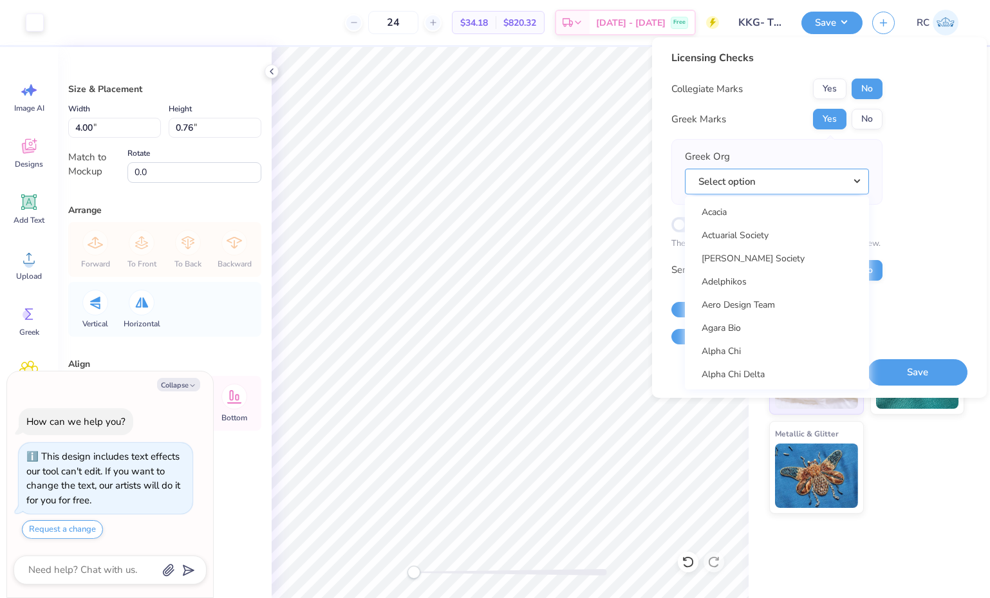
click at [789, 174] on button "Select option" at bounding box center [777, 182] width 184 height 26
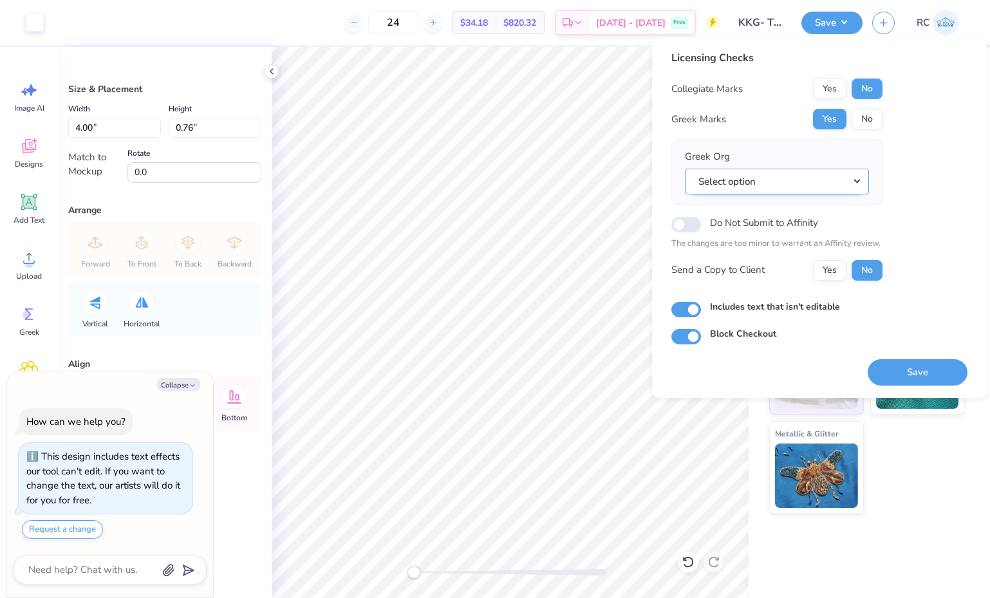
click at [789, 181] on button "Select option" at bounding box center [777, 182] width 184 height 26
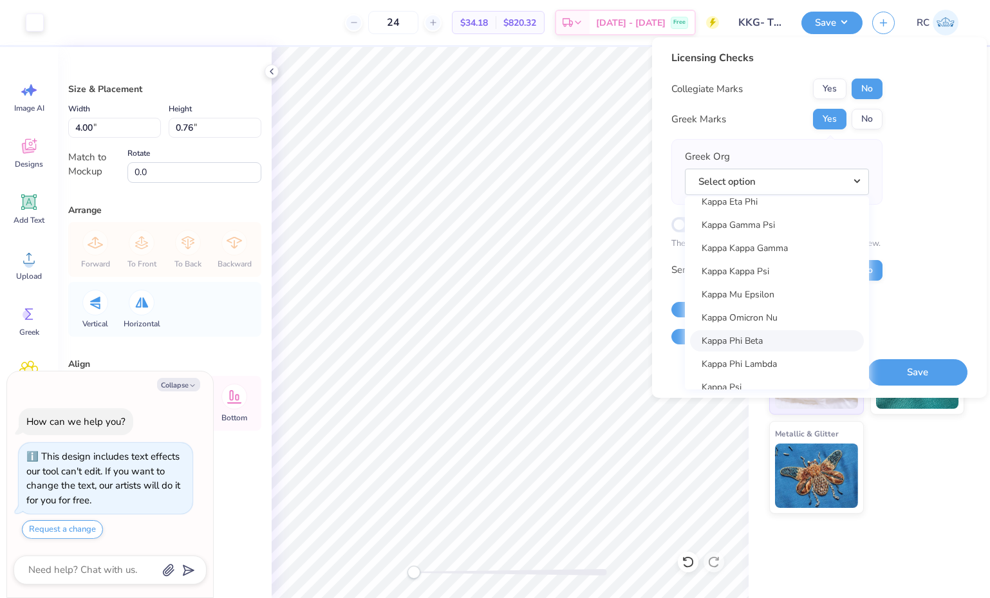
scroll to position [4781, 0]
click at [781, 254] on link "Kappa Kappa Gamma" at bounding box center [777, 251] width 174 height 21
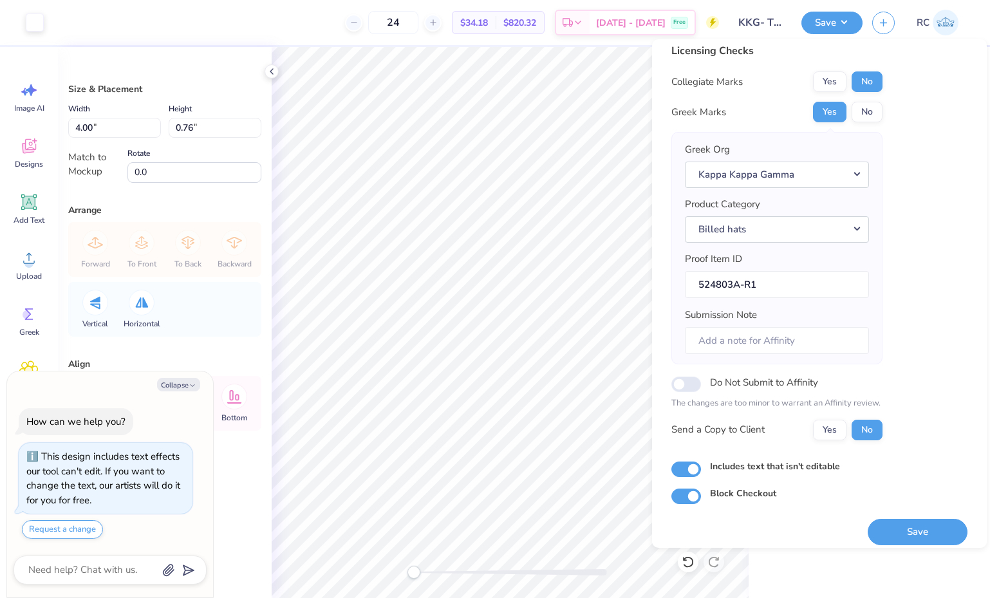
scroll to position [19, 0]
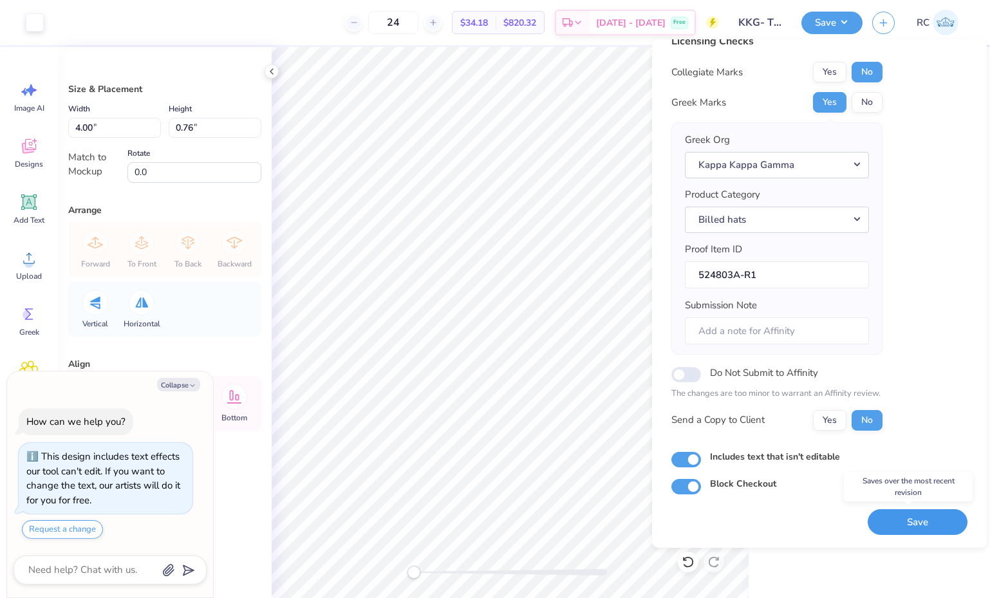
click at [905, 527] on button "Save" at bounding box center [918, 522] width 100 height 26
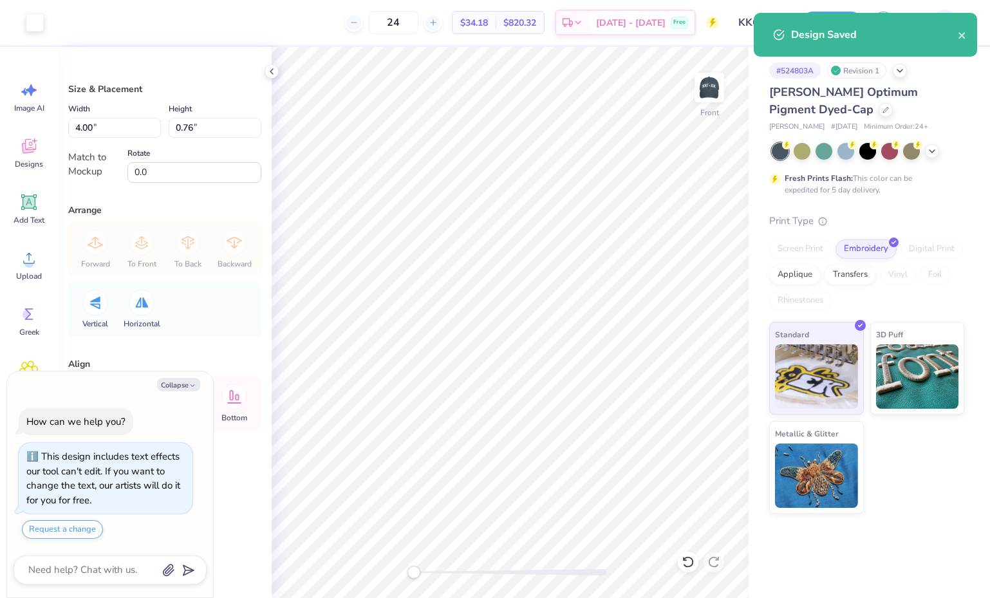
type textarea "x"
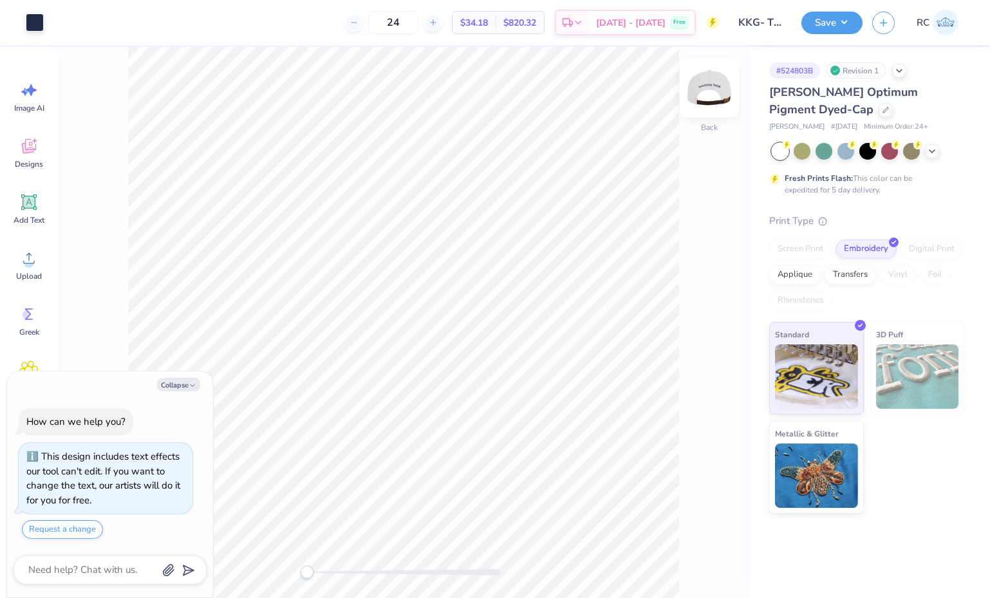
click at [699, 93] on img at bounding box center [710, 88] width 52 height 52
click at [38, 265] on icon at bounding box center [28, 258] width 19 height 19
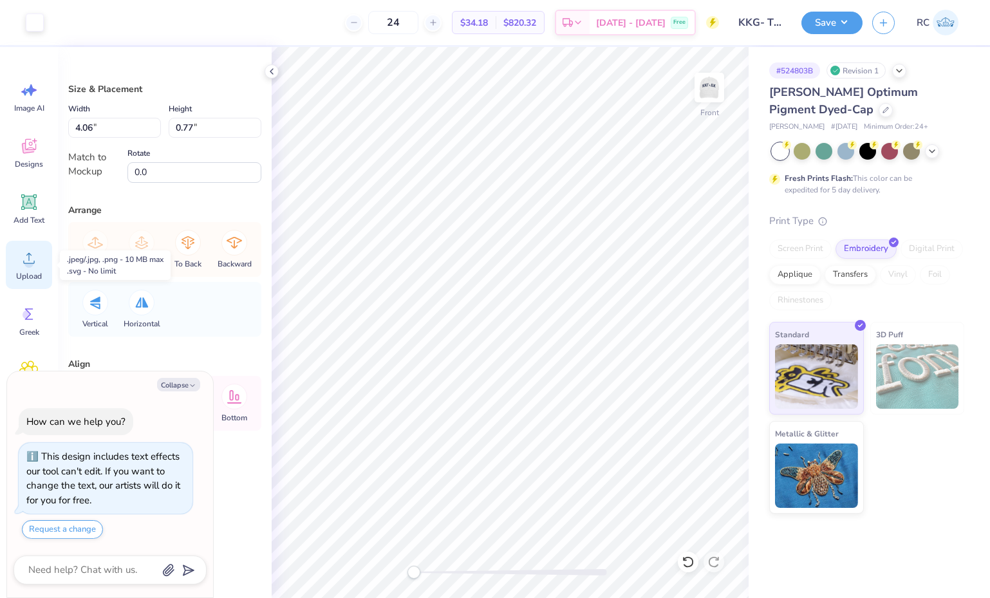
click at [35, 260] on icon at bounding box center [28, 258] width 19 height 19
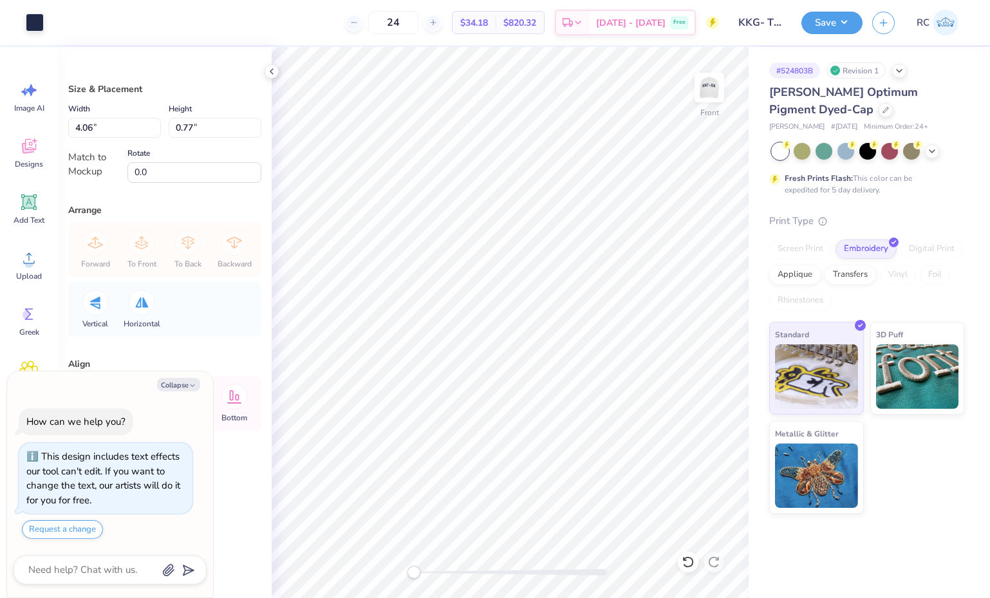
type textarea "x"
click at [107, 129] on input "4.06" at bounding box center [114, 128] width 93 height 20
type input "4"
type input "0.76"
type textarea "x"
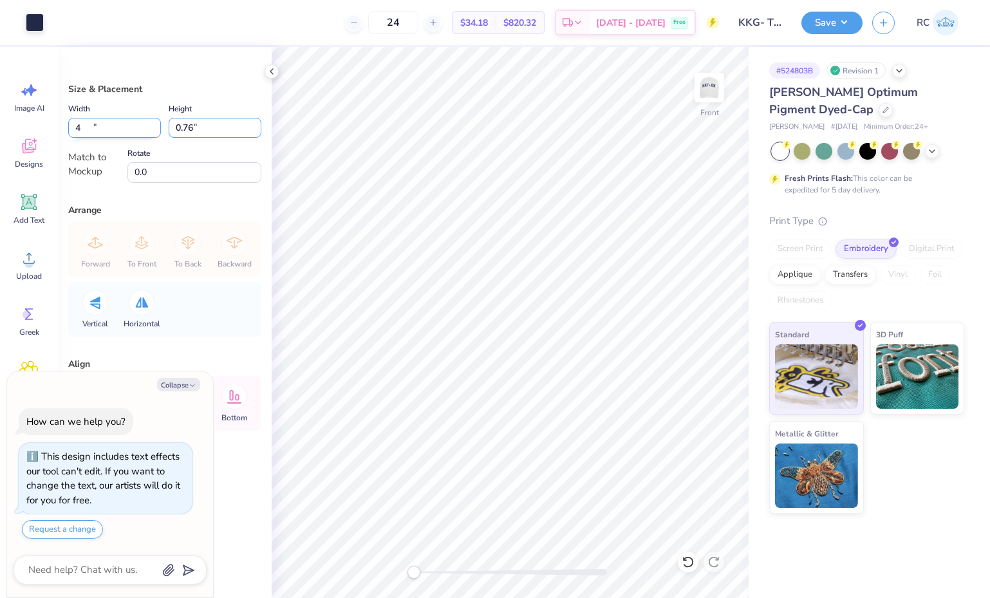
type input "4.00"
click at [847, 25] on button "Save" at bounding box center [832, 21] width 61 height 23
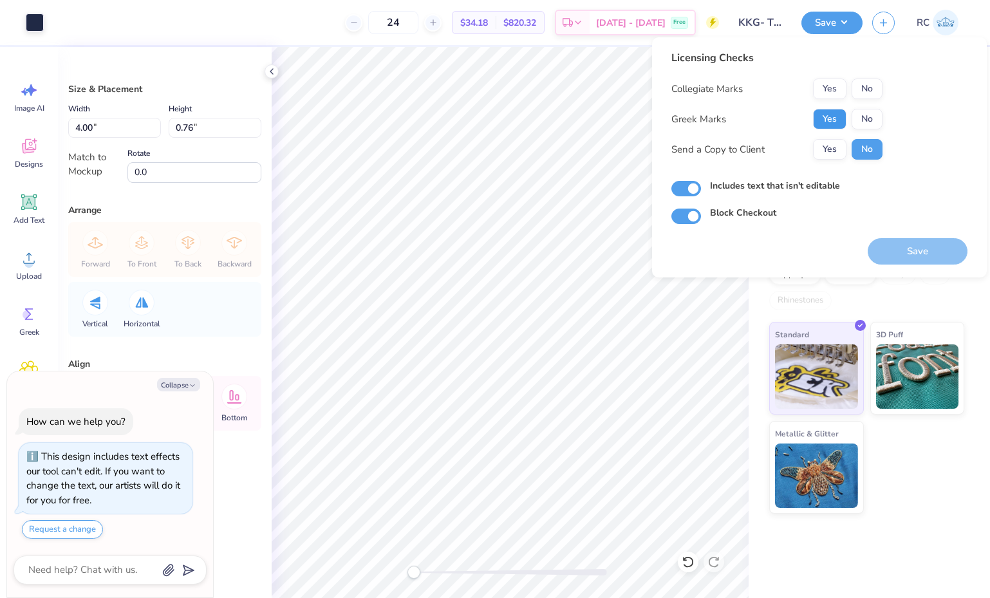
click at [835, 121] on button "Yes" at bounding box center [829, 119] width 33 height 21
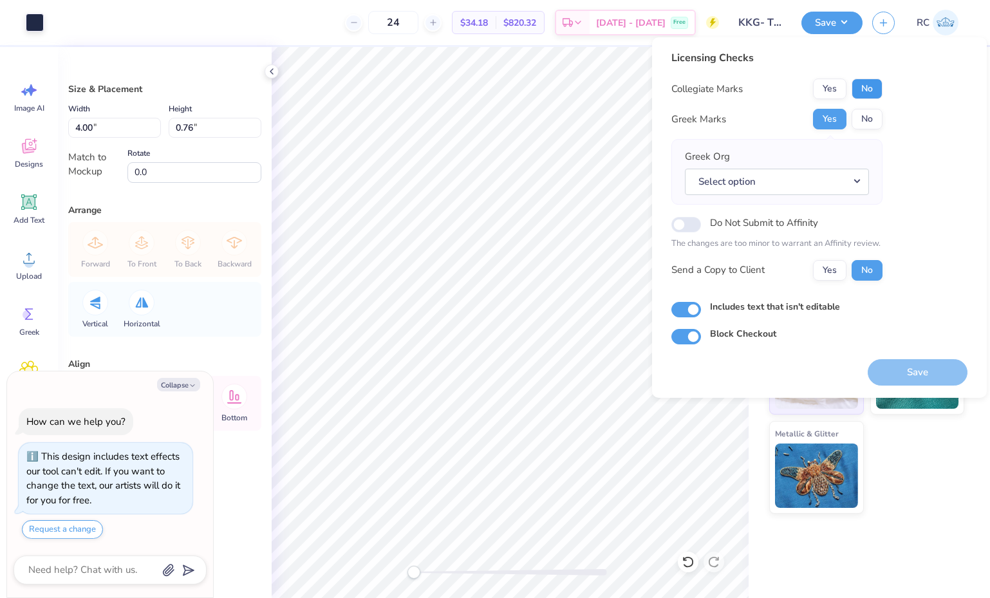
click at [868, 97] on button "No" at bounding box center [867, 89] width 31 height 21
click at [870, 95] on button "No" at bounding box center [867, 89] width 31 height 21
click at [840, 176] on button "Select option" at bounding box center [777, 182] width 184 height 26
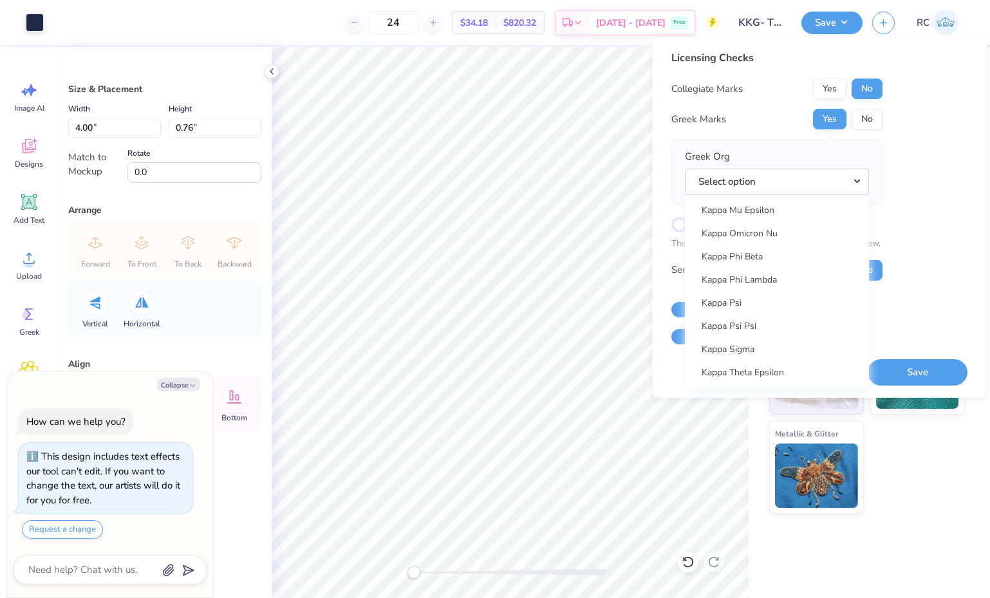
scroll to position [4787, 0]
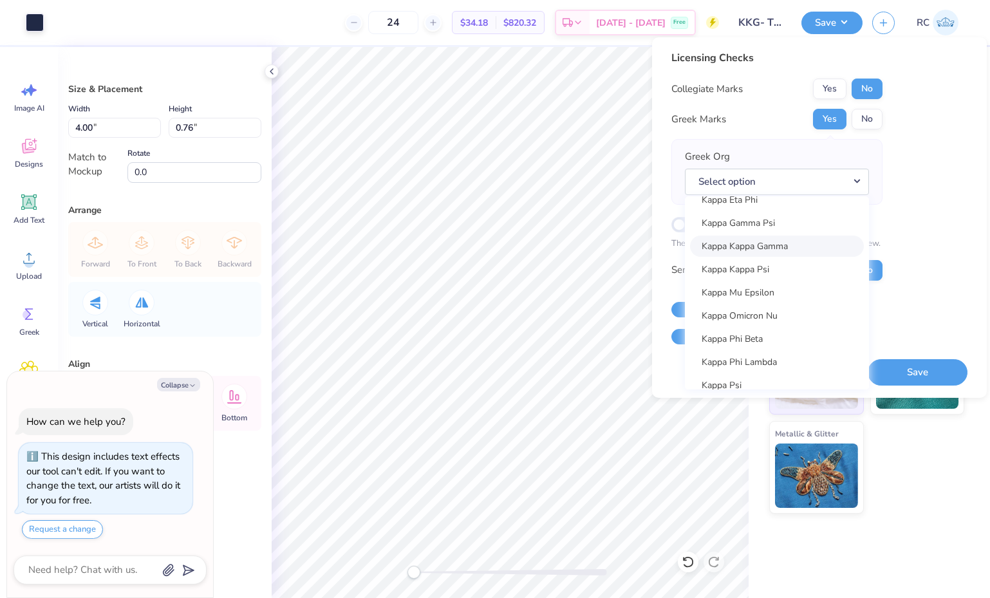
click at [794, 254] on link "Kappa Kappa Gamma" at bounding box center [777, 246] width 174 height 21
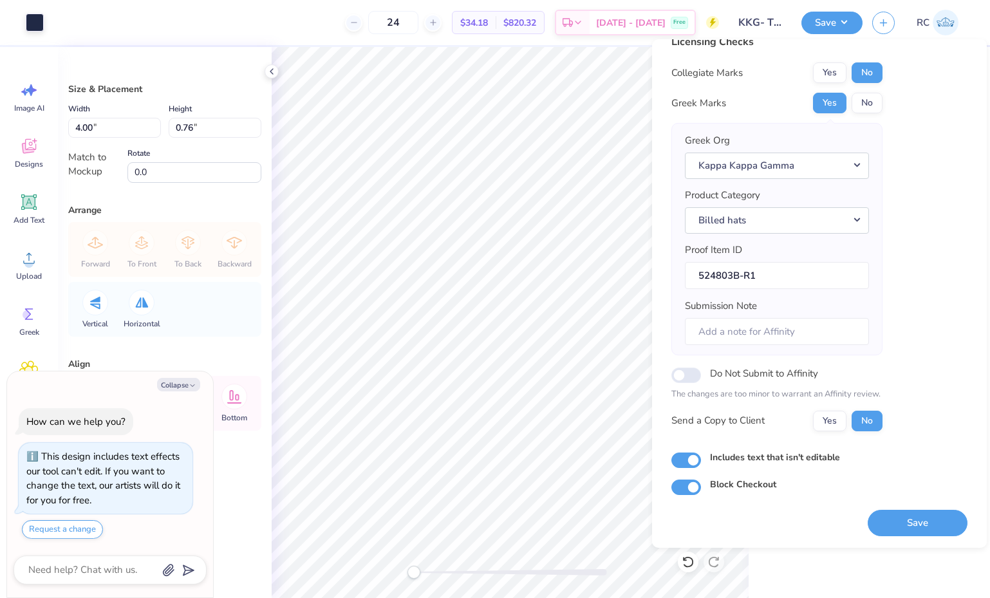
scroll to position [19, 0]
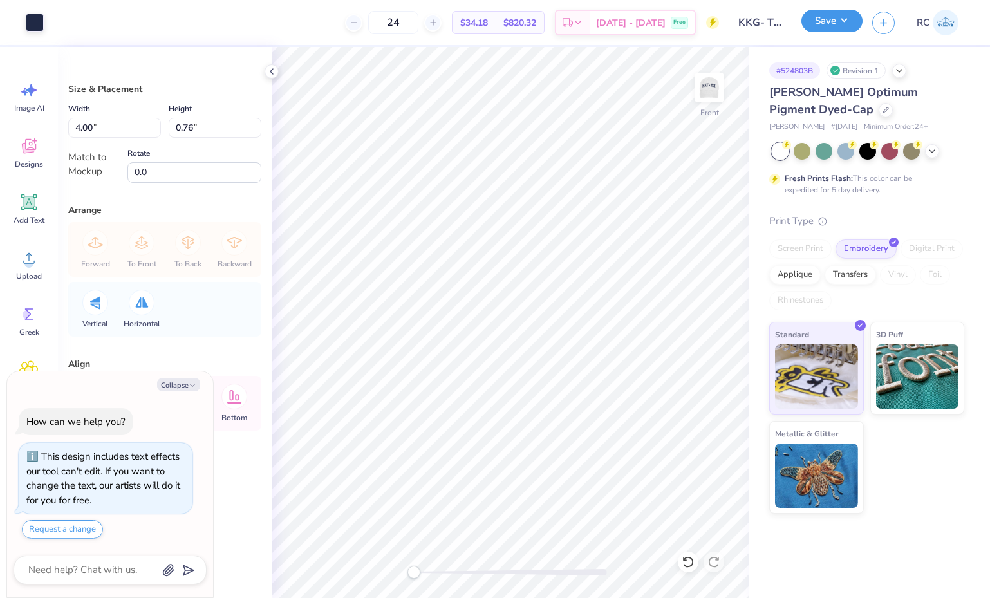
click at [852, 30] on button "Save" at bounding box center [832, 21] width 61 height 23
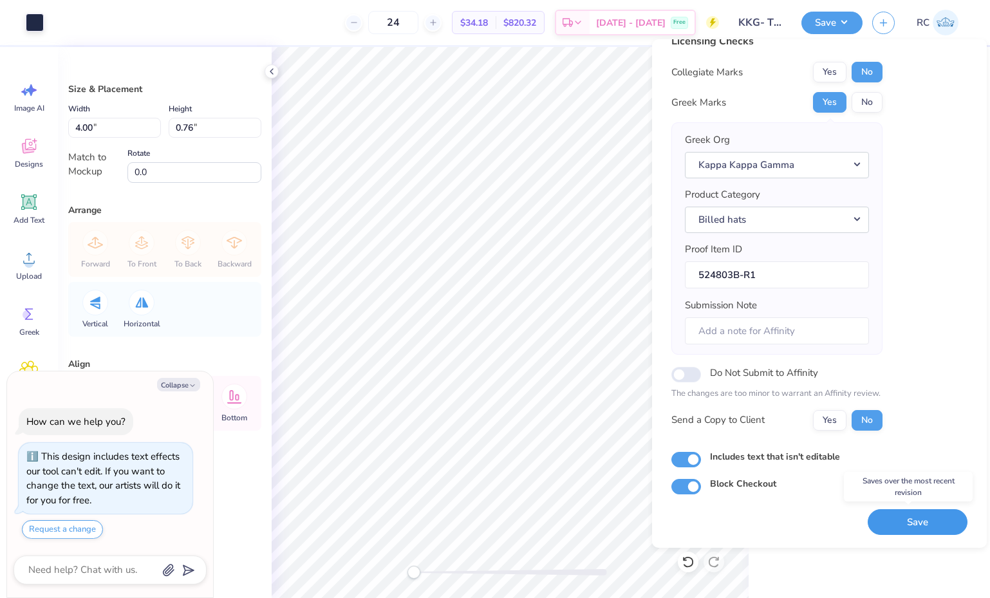
click at [905, 527] on button "Save" at bounding box center [918, 522] width 100 height 26
type textarea "x"
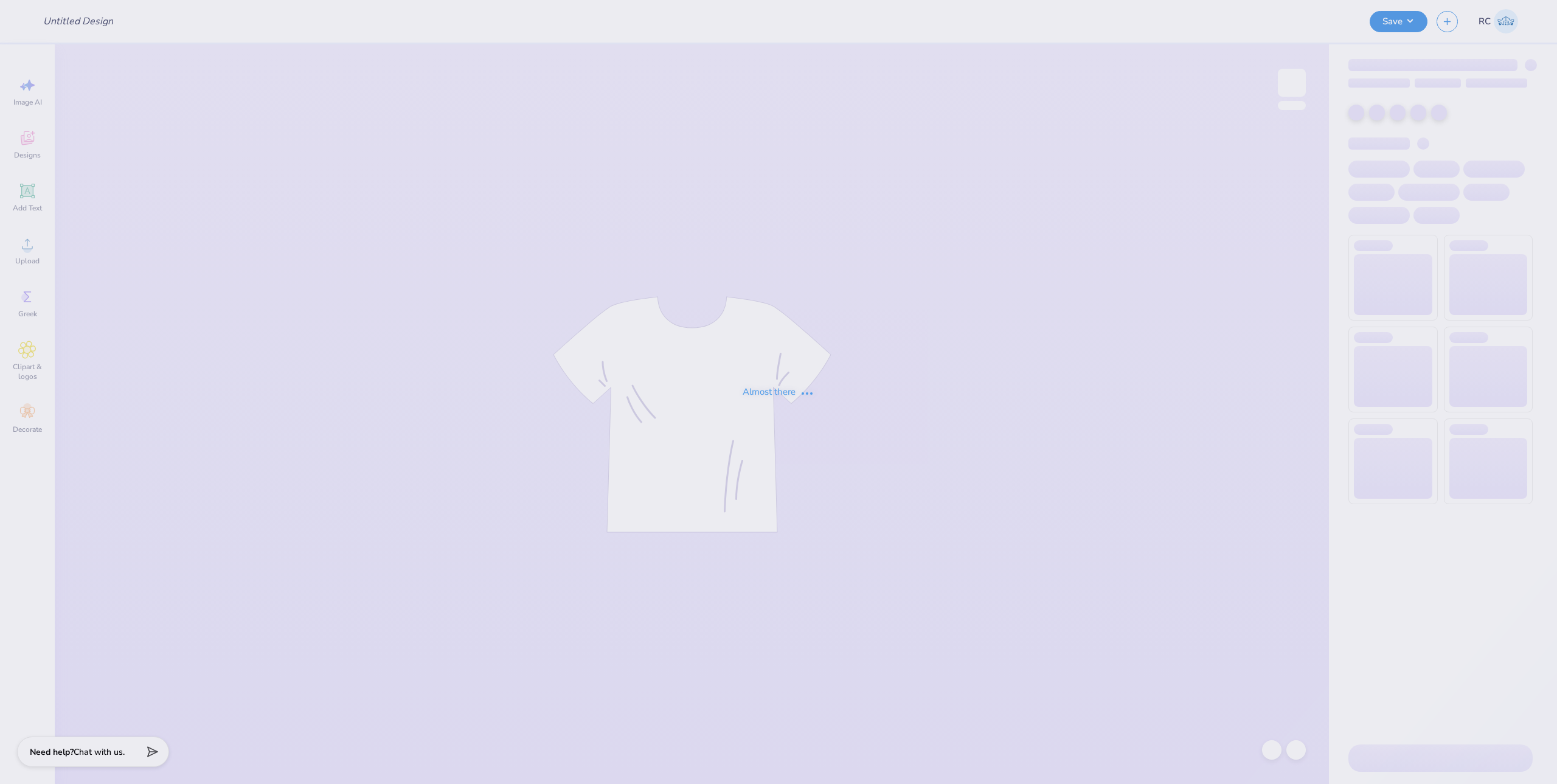
type input "Dayton Leadership Academies"
